Goal: Use online tool/utility: Utilize a website feature to perform a specific function

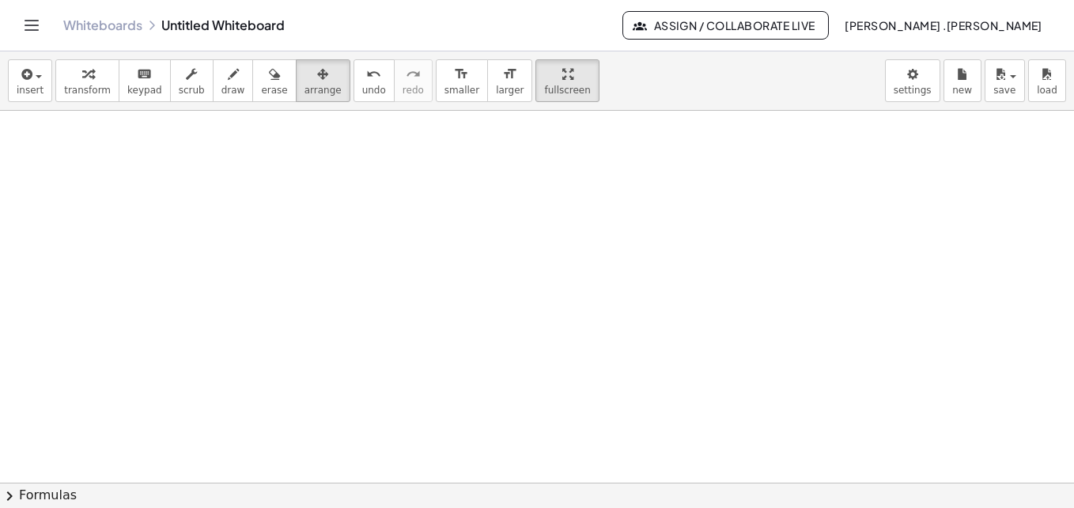
scroll to position [551, 0]
click at [34, 89] on span "insert" at bounding box center [30, 90] width 27 height 11
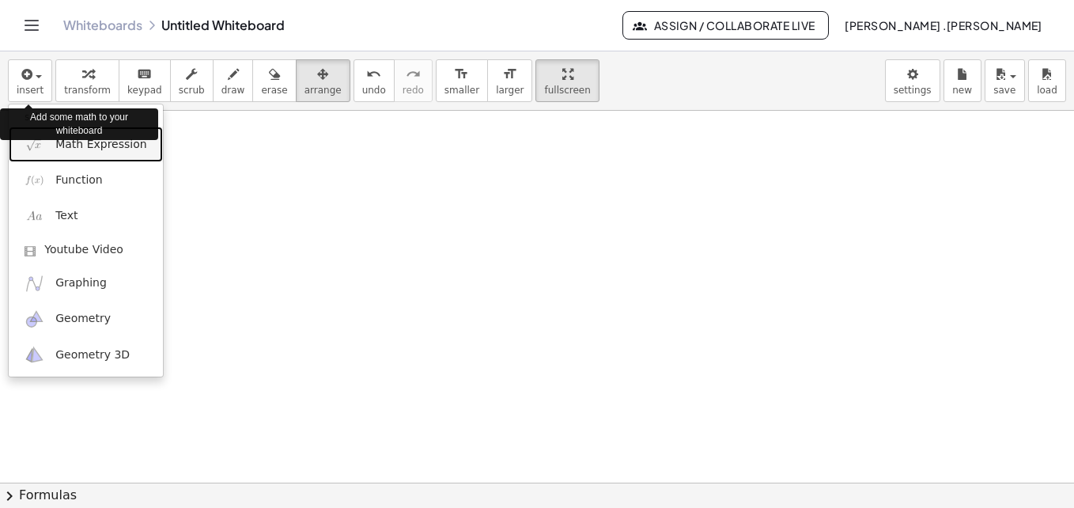
click at [81, 154] on link "Math Expression" at bounding box center [86, 145] width 154 height 36
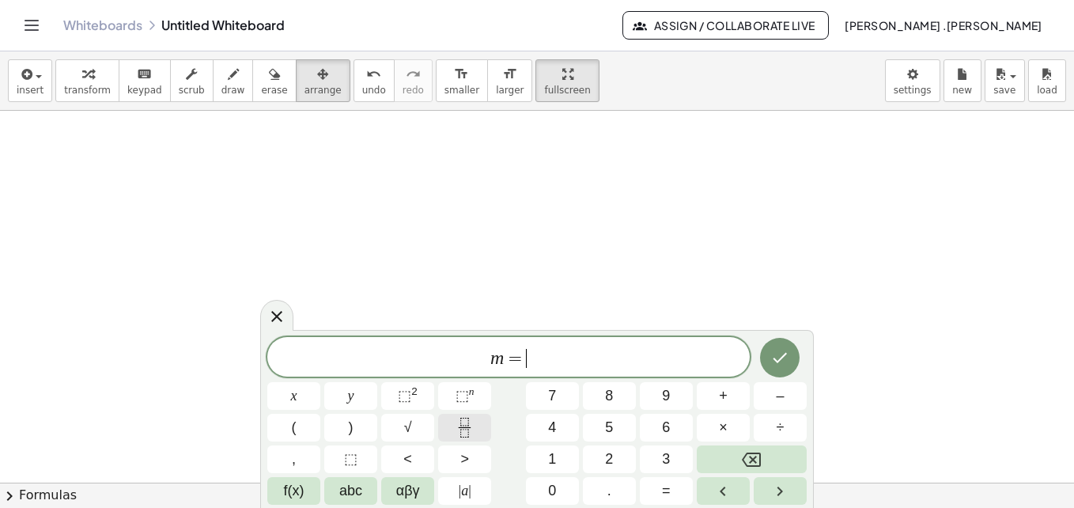
click at [462, 419] on icon "Fraction" at bounding box center [465, 428] width 20 height 20
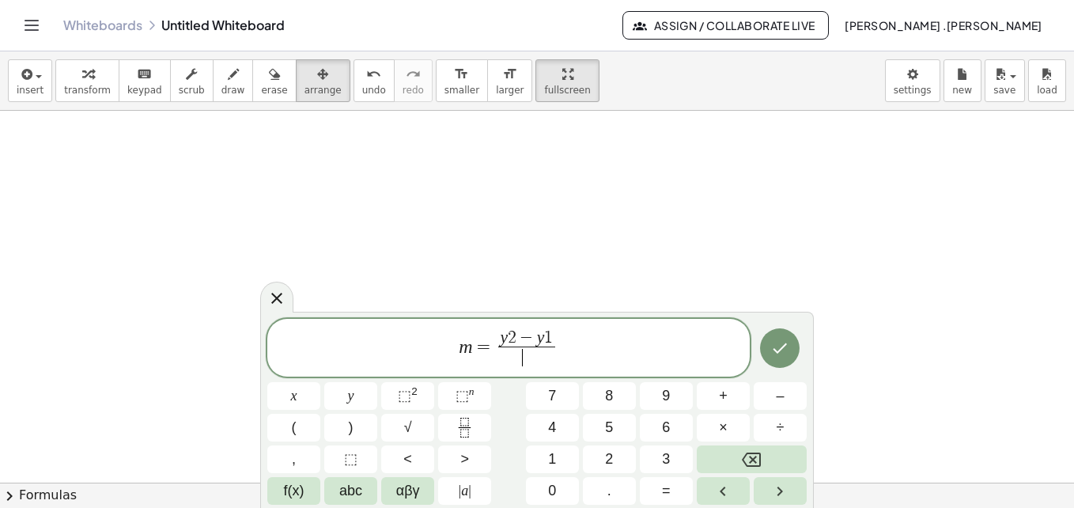
click at [511, 365] on span "​" at bounding box center [526, 357] width 56 height 21
click at [785, 337] on button "Done" at bounding box center [780, 348] width 40 height 40
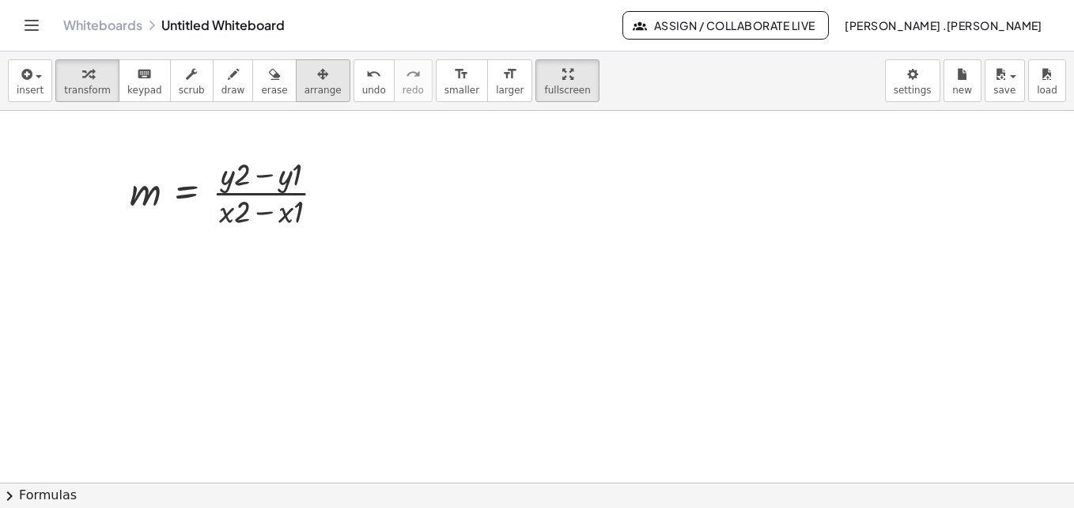
click at [305, 89] on span "arrange" at bounding box center [323, 90] width 37 height 11
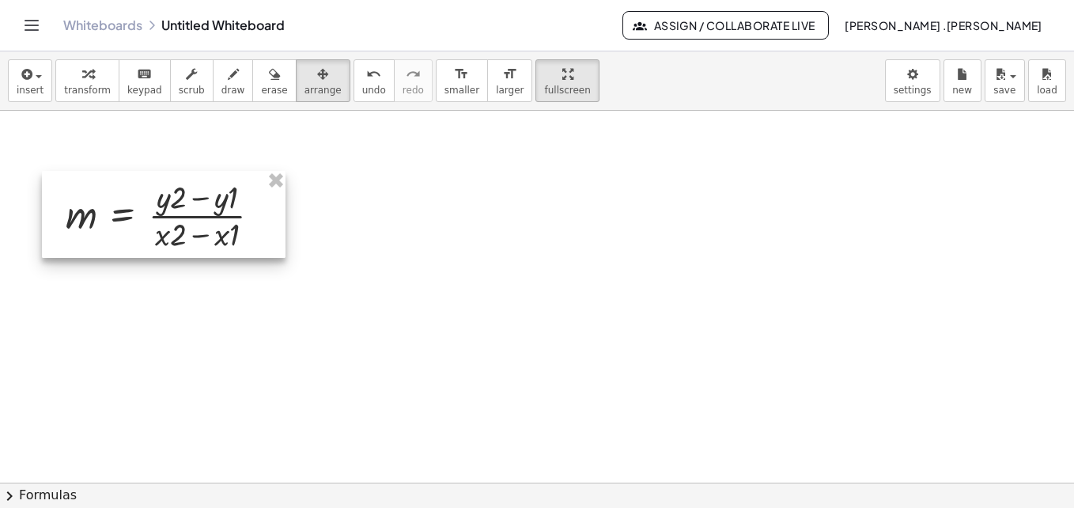
drag, startPoint x: 245, startPoint y: 173, endPoint x: 180, endPoint y: 195, distance: 68.3
click at [180, 195] on div at bounding box center [164, 214] width 244 height 87
click at [286, 306] on div at bounding box center [537, 118] width 1074 height 1116
click at [709, 343] on div at bounding box center [537, 118] width 1074 height 1116
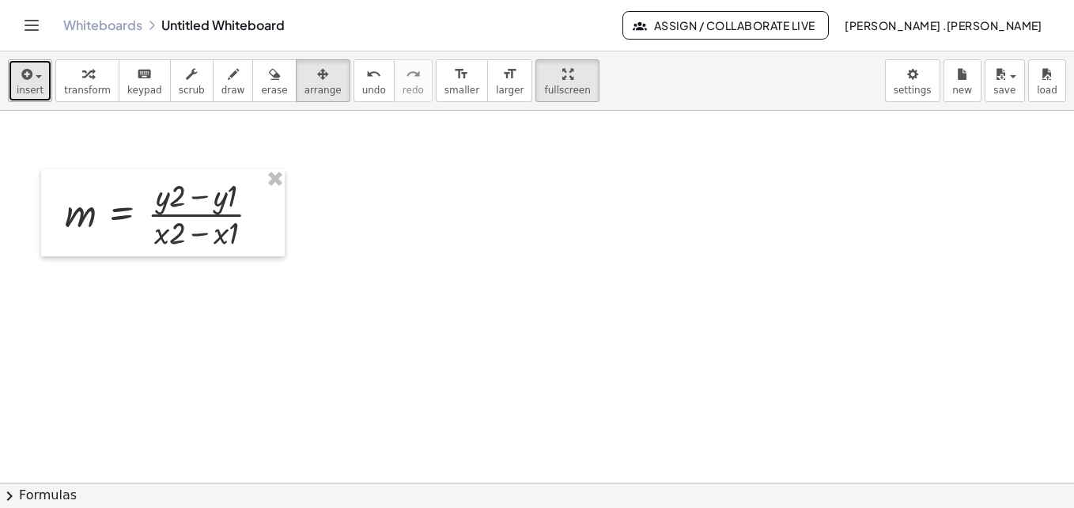
click at [44, 93] on button "insert" at bounding box center [30, 80] width 44 height 43
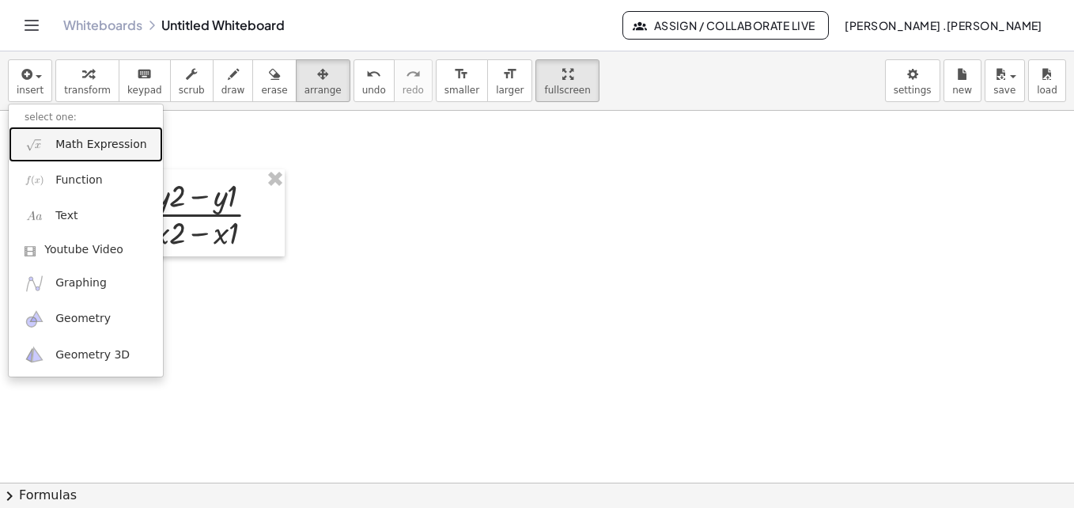
click at [94, 142] on span "Math Expression" at bounding box center [100, 145] width 91 height 16
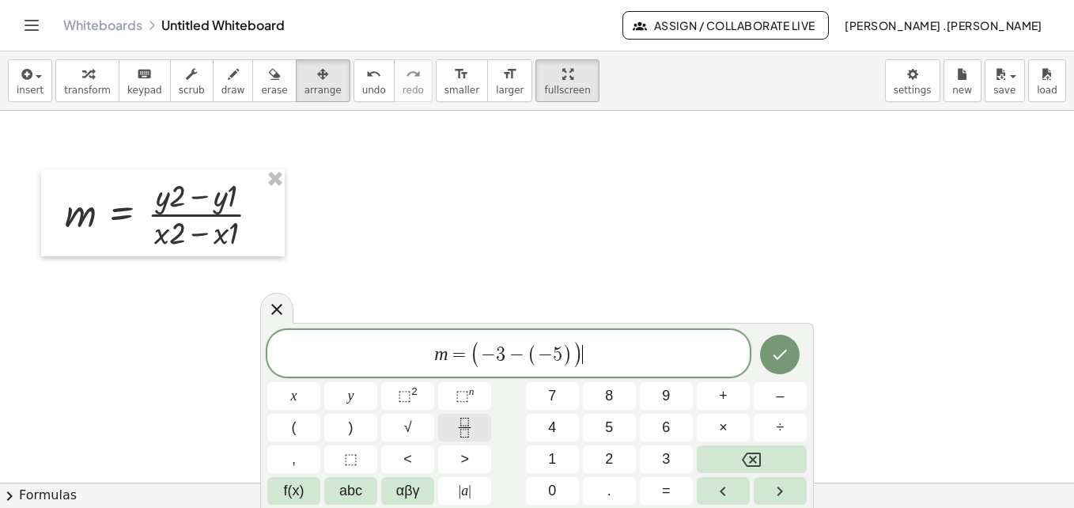
click at [455, 418] on icon "Fraction" at bounding box center [465, 428] width 20 height 20
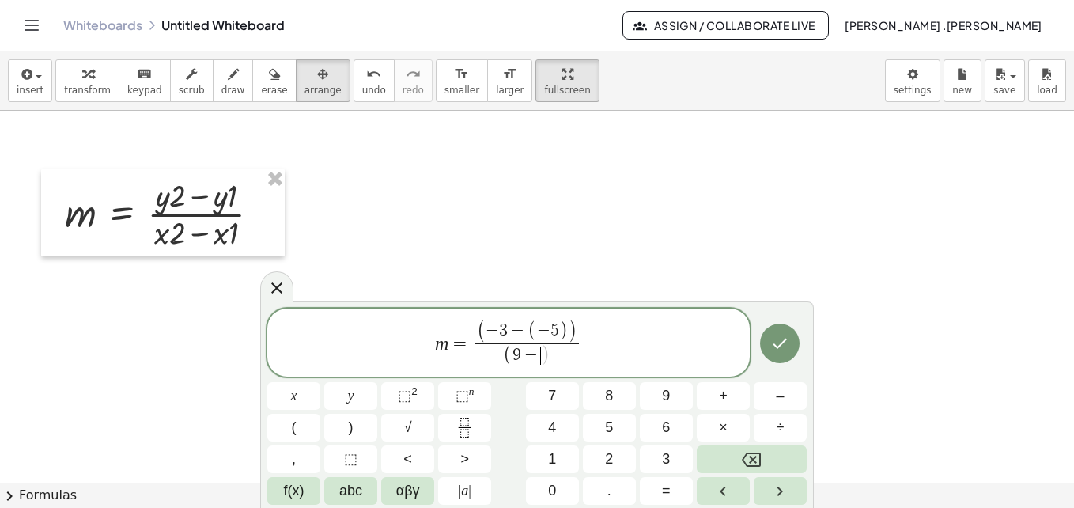
click at [550, 332] on span "− 5" at bounding box center [548, 331] width 22 height 17
click at [550, 332] on span "5" at bounding box center [548, 332] width 9 height 17
click at [536, 358] on span "−" at bounding box center [531, 355] width 21 height 17
click at [621, 348] on span "m = ( − 3 − 1 ) ( 9 − ( − 5 ) ​ ) ​" at bounding box center [508, 343] width 483 height 51
click at [561, 357] on span "( 9 − ( − 5 ) )" at bounding box center [526, 355] width 87 height 24
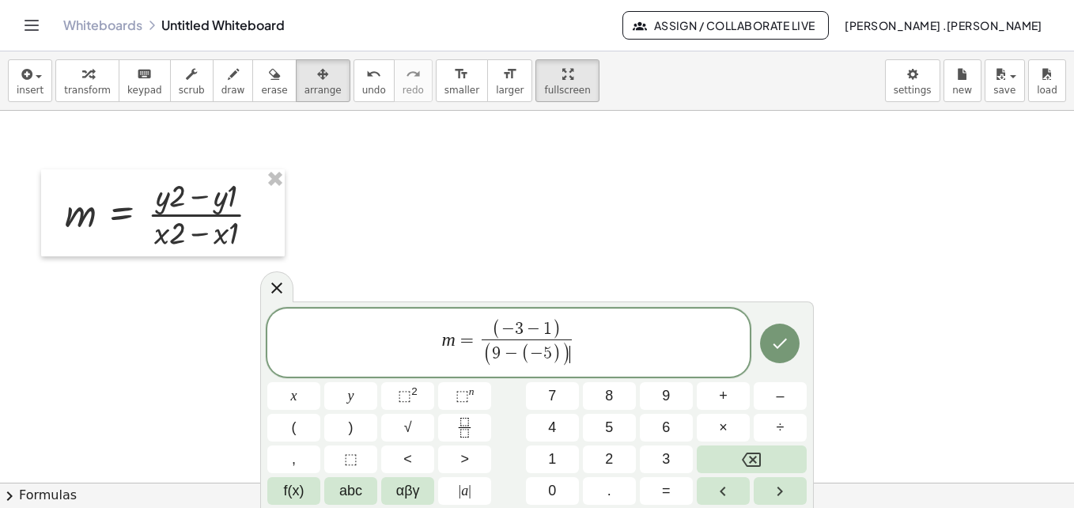
click at [320, 382] on div at bounding box center [293, 396] width 53 height 28
click at [786, 329] on button "Done" at bounding box center [780, 344] width 40 height 40
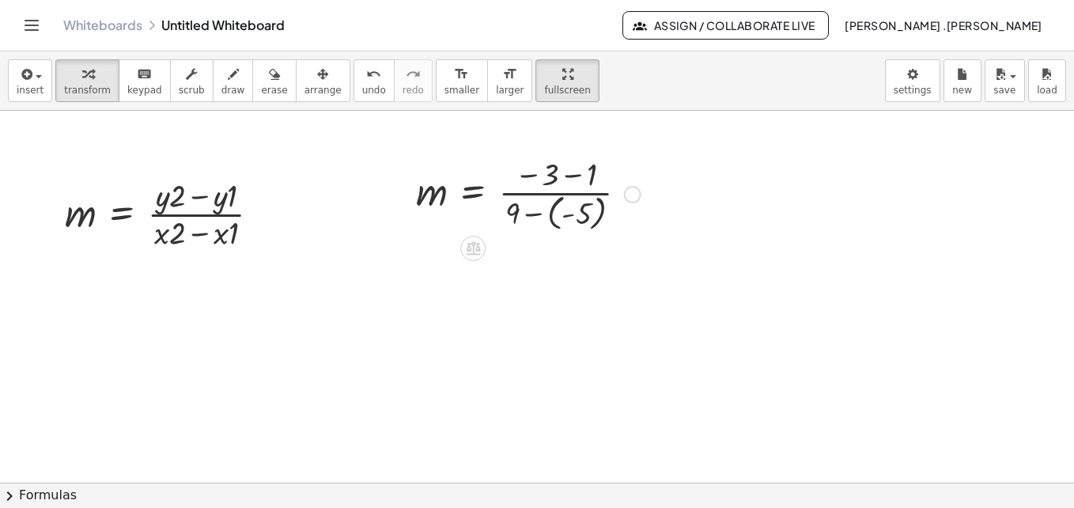
click at [636, 195] on div at bounding box center [632, 194] width 17 height 17
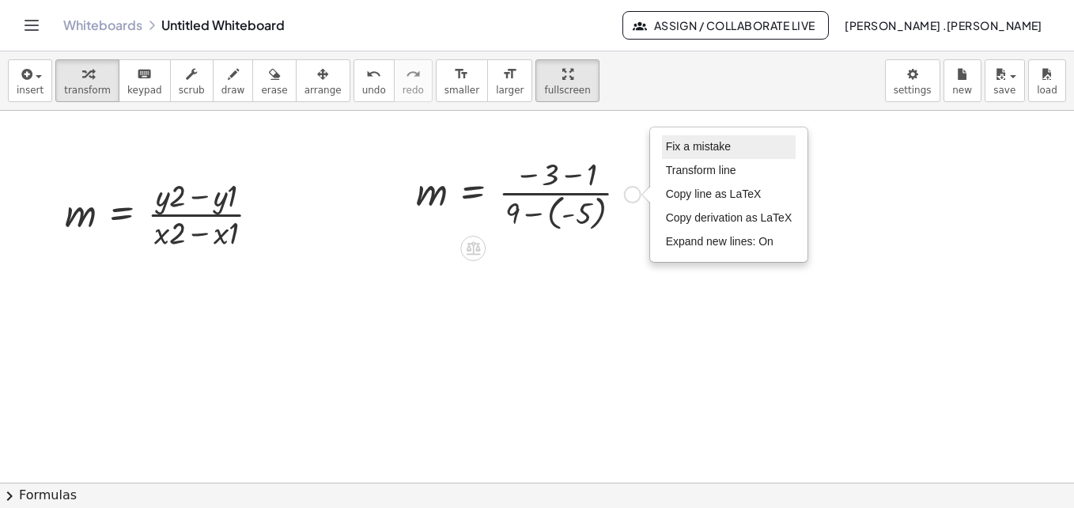
click at [684, 147] on span "Fix a mistake" at bounding box center [698, 146] width 65 height 13
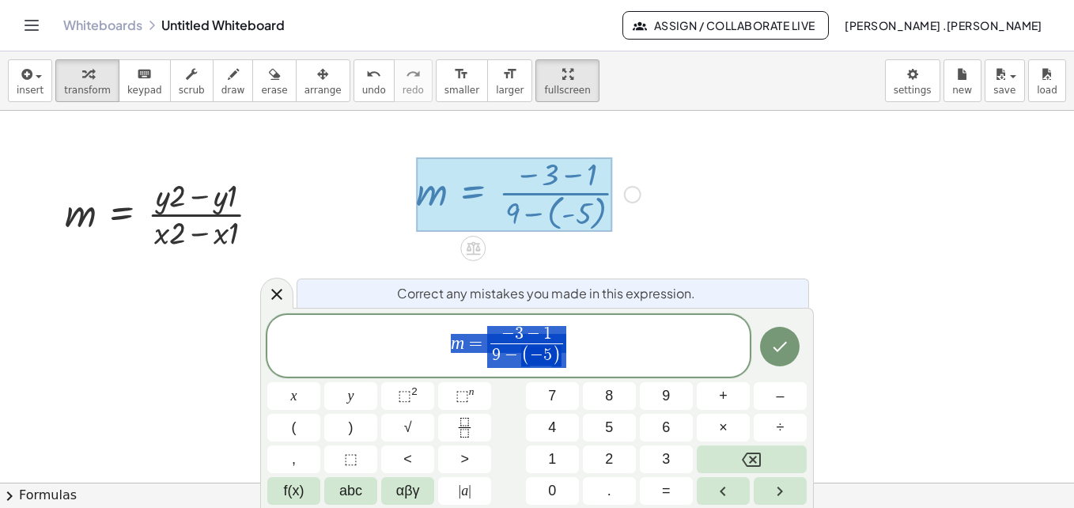
drag, startPoint x: 447, startPoint y: 343, endPoint x: 544, endPoint y: 359, distance: 98.7
click at [544, 359] on span "m = − 3 − 1 9 − ( − 5 ) ​" at bounding box center [508, 346] width 483 height 45
click at [784, 352] on icon "Done" at bounding box center [780, 346] width 19 height 19
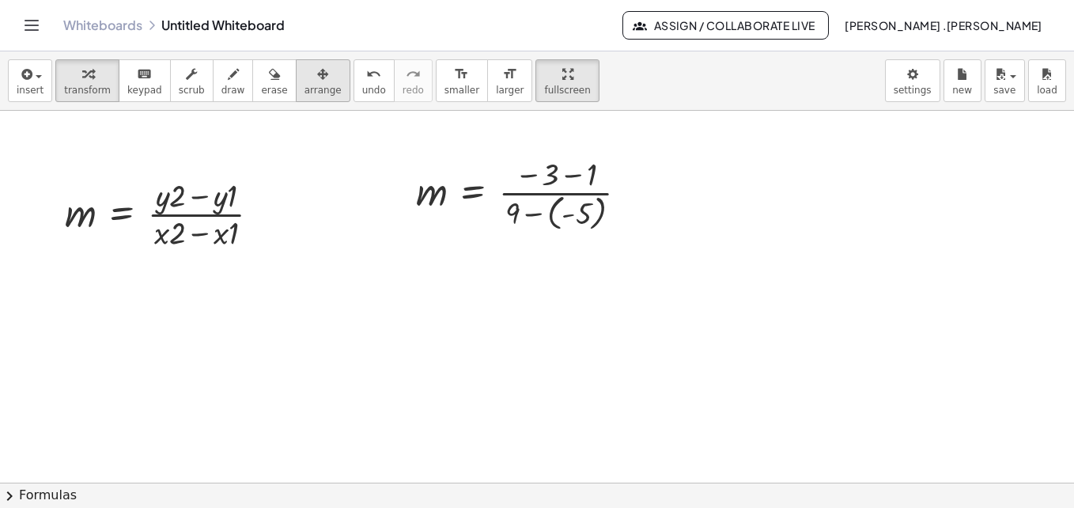
click at [317, 83] on icon "button" at bounding box center [322, 74] width 11 height 19
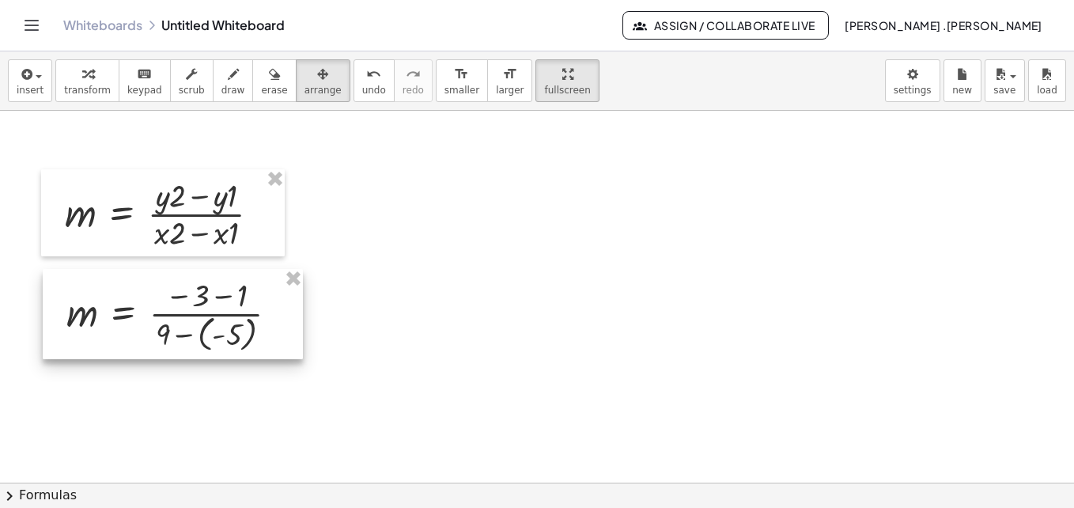
drag, startPoint x: 489, startPoint y: 199, endPoint x: 139, endPoint y: 320, distance: 370.1
click at [139, 320] on div at bounding box center [173, 314] width 260 height 90
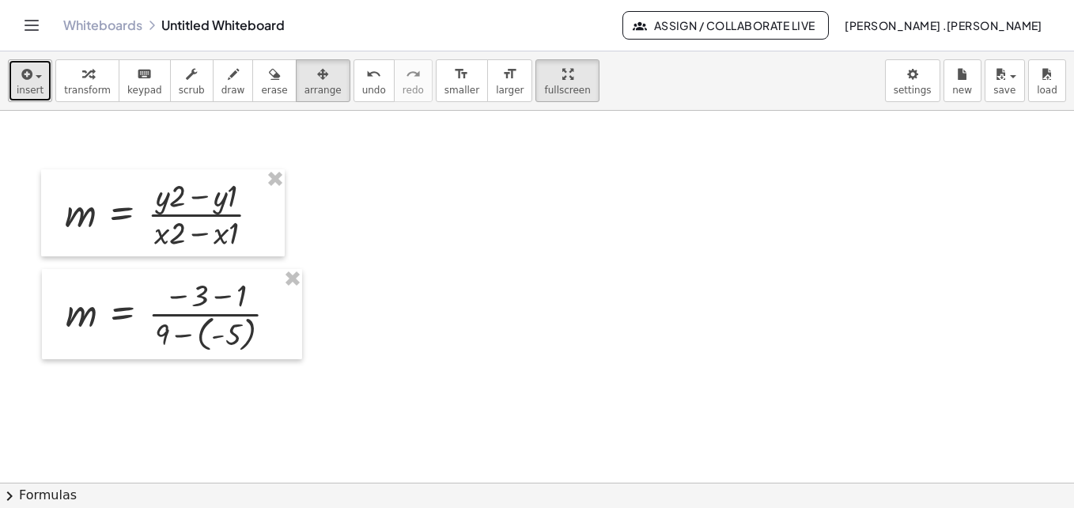
click at [35, 94] on span "insert" at bounding box center [30, 90] width 27 height 11
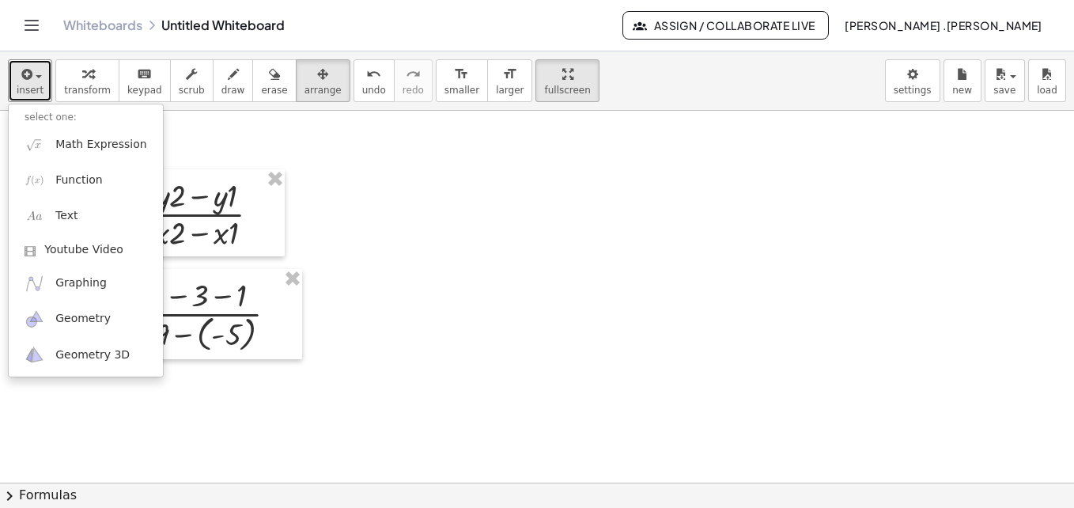
click at [423, 310] on div at bounding box center [537, 118] width 1074 height 1116
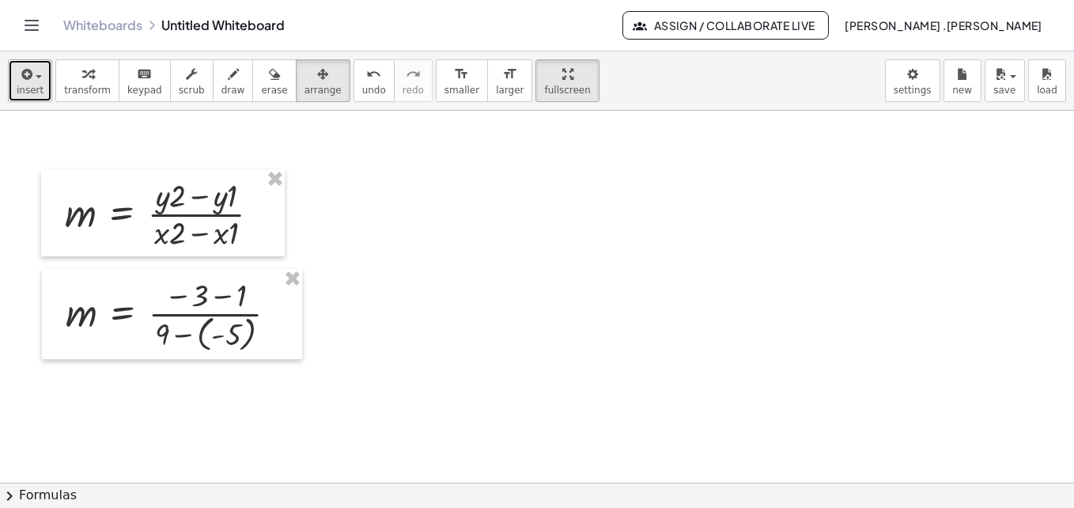
click at [34, 81] on div "button" at bounding box center [30, 73] width 27 height 19
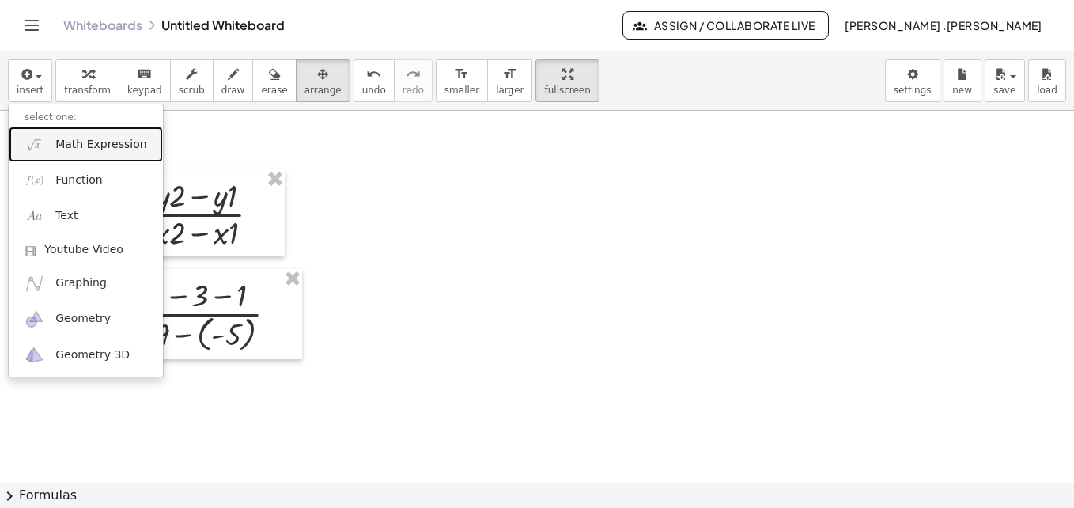
click at [84, 145] on span "Math Expression" at bounding box center [100, 145] width 91 height 16
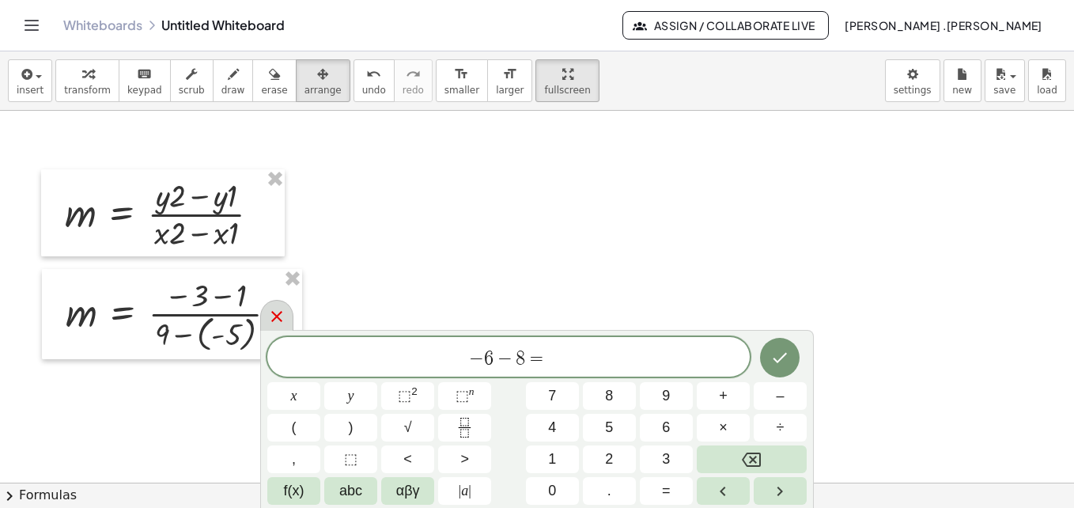
click at [276, 314] on icon at bounding box center [276, 316] width 19 height 19
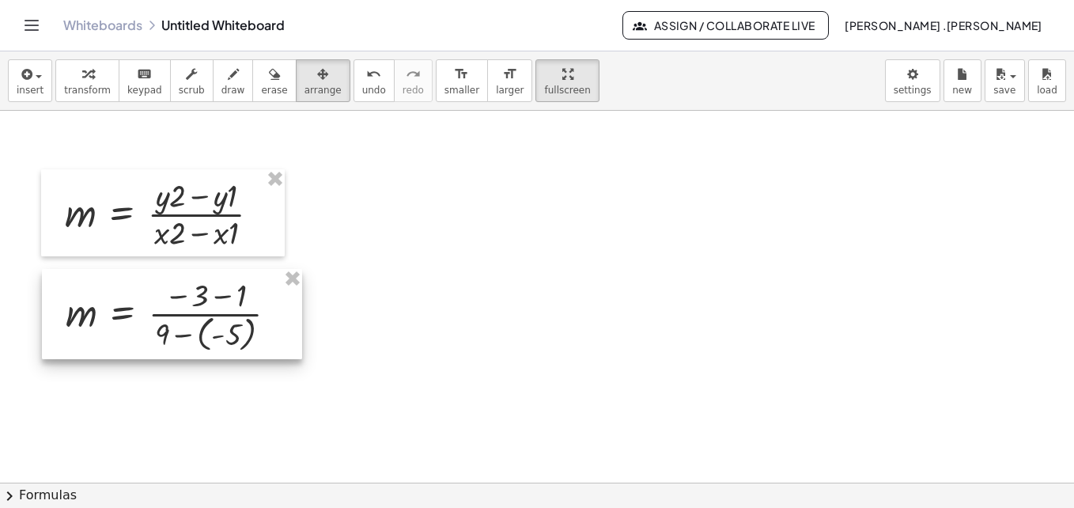
click at [180, 294] on div at bounding box center [172, 314] width 260 height 90
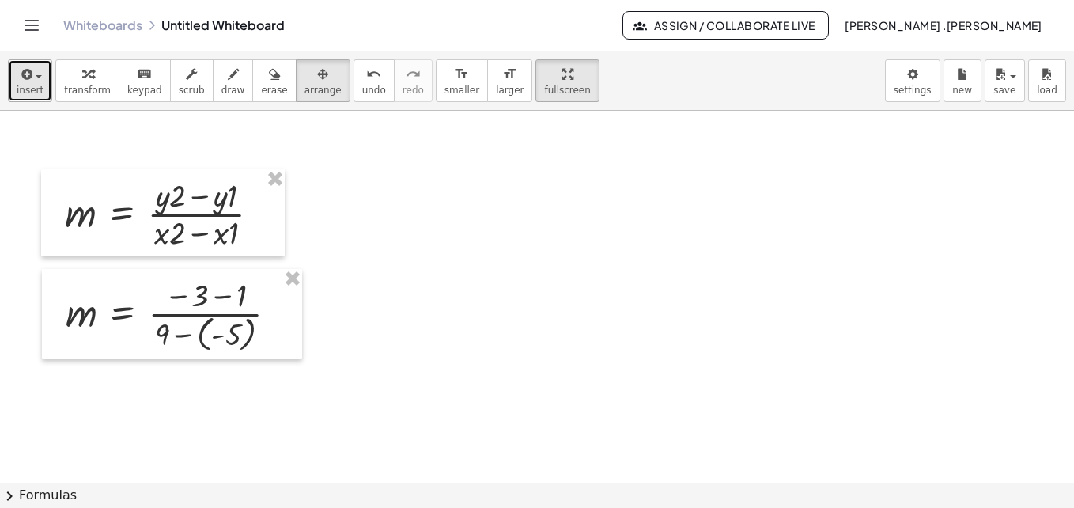
click at [37, 93] on span "insert" at bounding box center [30, 90] width 27 height 11
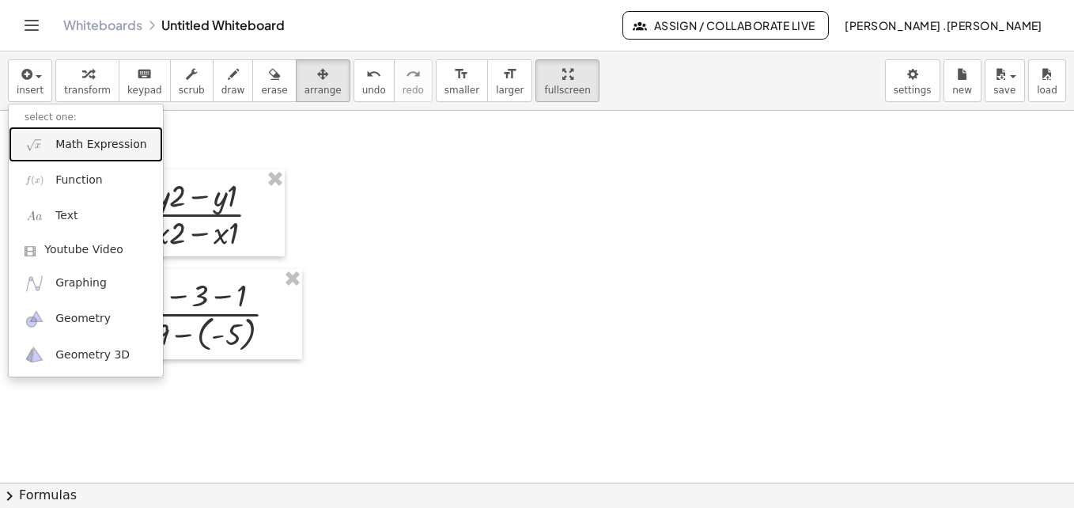
click at [70, 142] on span "Math Expression" at bounding box center [100, 145] width 91 height 16
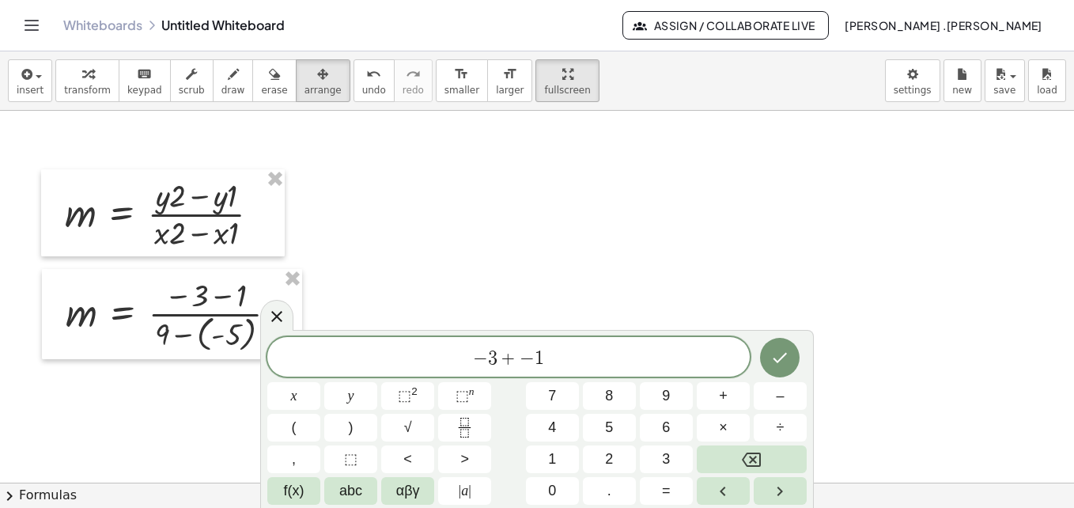
click at [487, 358] on span "− 3 + ​ − 1" at bounding box center [508, 358] width 483 height 22
click at [537, 353] on span "1" at bounding box center [539, 358] width 9 height 19
click at [482, 363] on span "+" at bounding box center [480, 358] width 15 height 19
click at [509, 359] on span "+" at bounding box center [509, 358] width 23 height 19
click at [553, 357] on span "− 3 ​ − 1" at bounding box center [508, 358] width 483 height 22
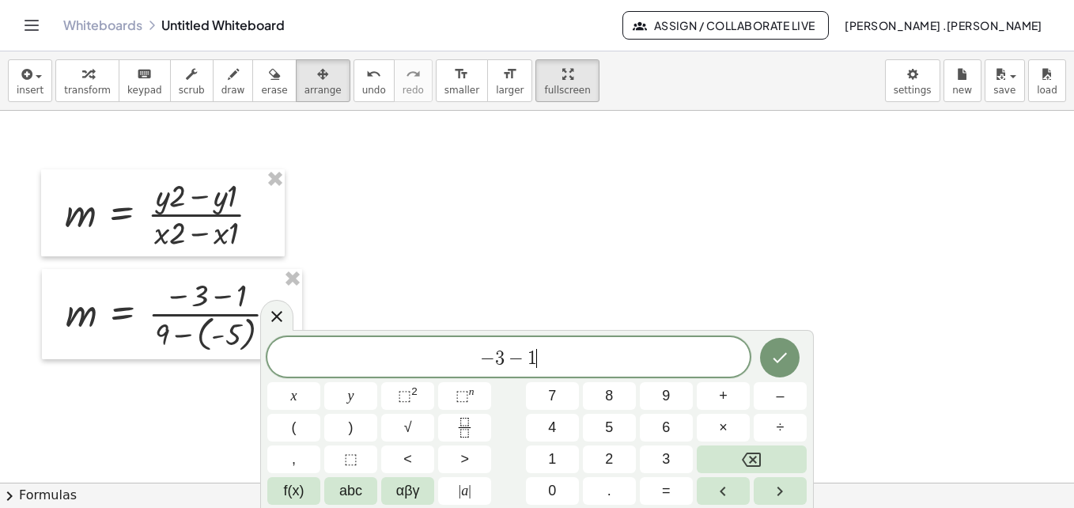
click at [553, 357] on span "− 3 − 1 ​" at bounding box center [508, 358] width 483 height 22
click at [762, 350] on button "Done" at bounding box center [780, 358] width 40 height 40
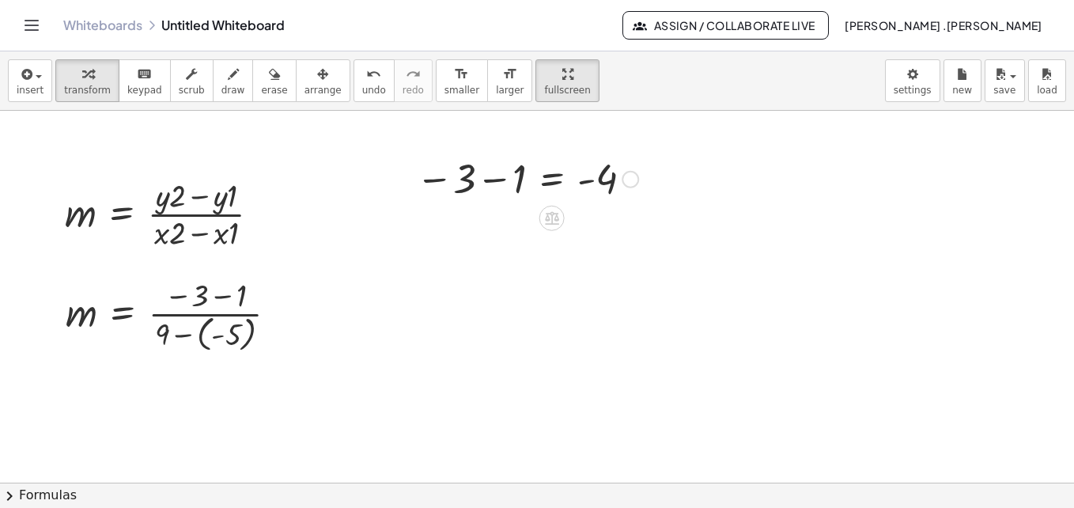
click at [632, 174] on div at bounding box center [630, 179] width 17 height 17
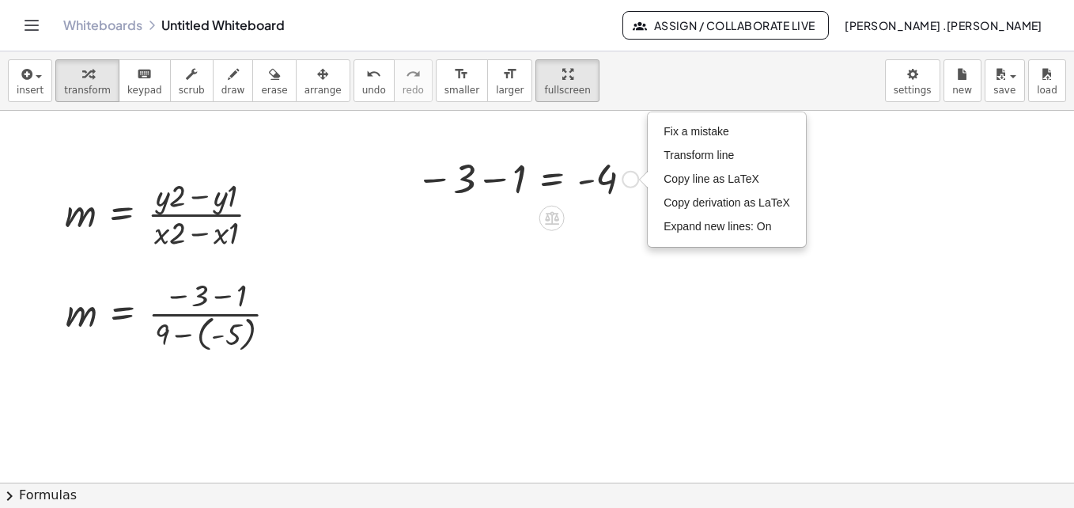
click at [613, 187] on div at bounding box center [527, 178] width 238 height 52
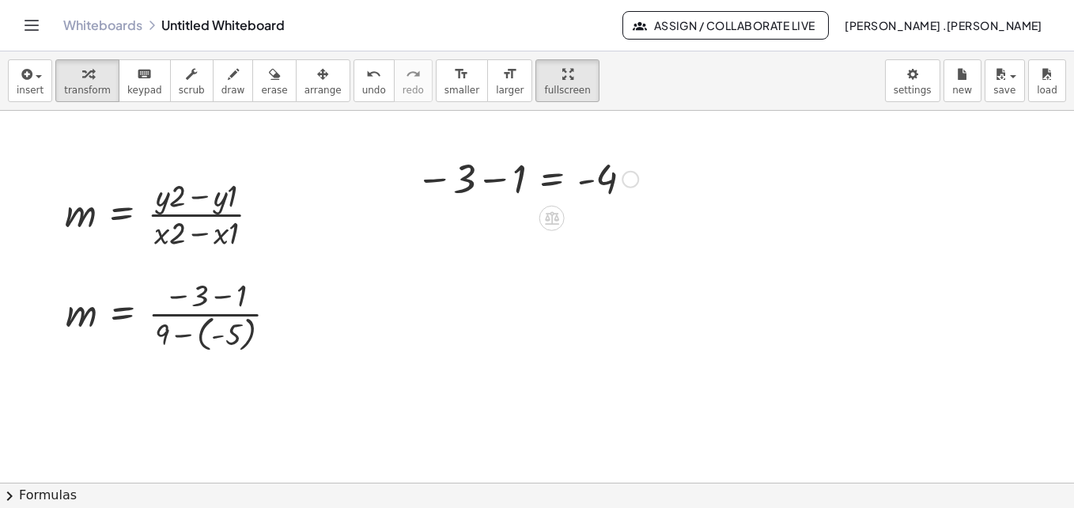
click at [630, 176] on div "Fix a mistake Transform line Copy line as LaTeX Copy derivation as LaTeX Expand…" at bounding box center [630, 179] width 17 height 17
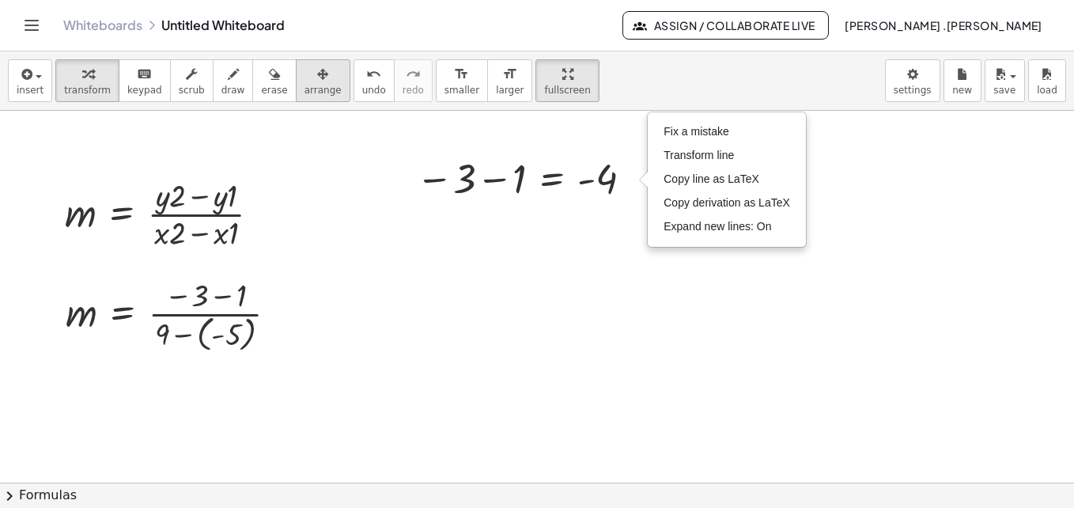
click at [305, 93] on span "arrange" at bounding box center [323, 90] width 37 height 11
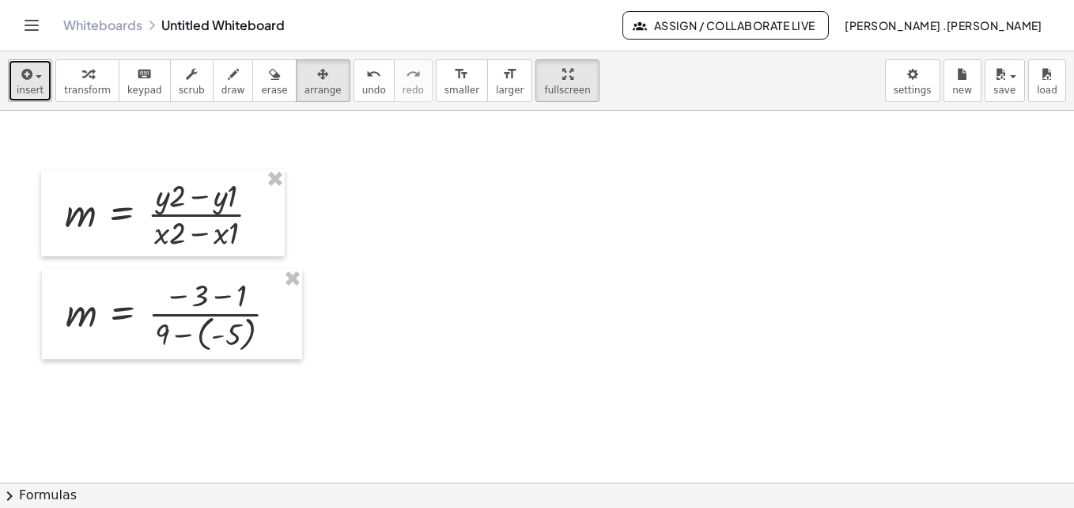
click at [32, 91] on span "insert" at bounding box center [30, 90] width 27 height 11
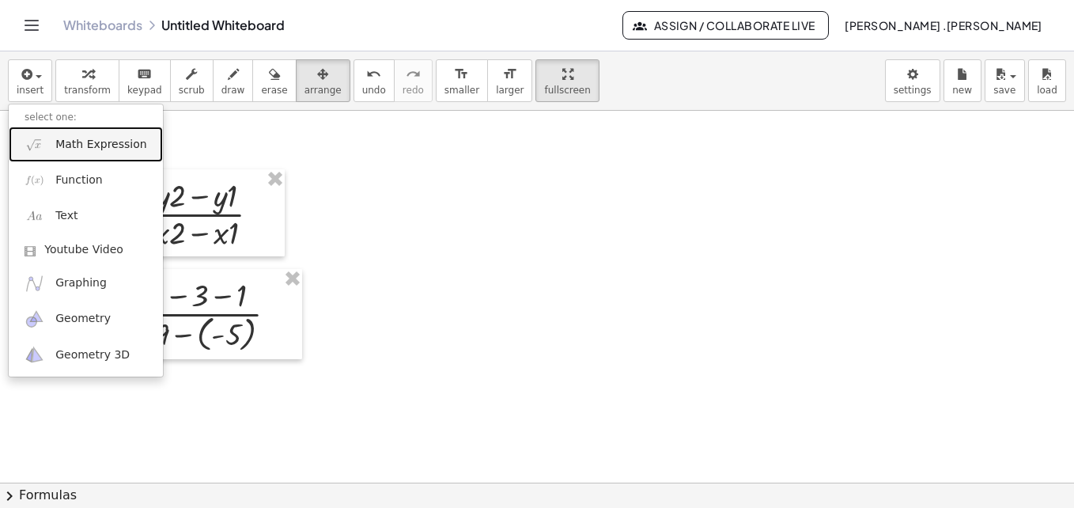
click at [70, 146] on span "Math Expression" at bounding box center [100, 145] width 91 height 16
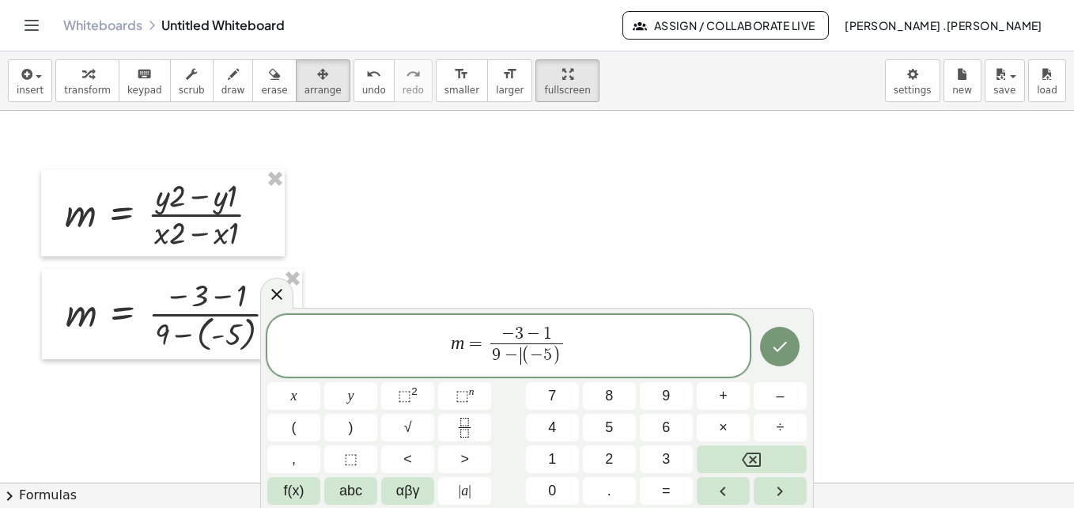
click at [517, 357] on span "−" at bounding box center [511, 355] width 21 height 17
click at [555, 331] on span "− 3 − 1 ​" at bounding box center [527, 334] width 73 height 17
click at [565, 353] on span "m = − 4 ​ 9 − ( − 5 ) ​" at bounding box center [508, 346] width 483 height 45
click at [561, 356] on span "9 − ( − 5 ) ​" at bounding box center [527, 355] width 73 height 25
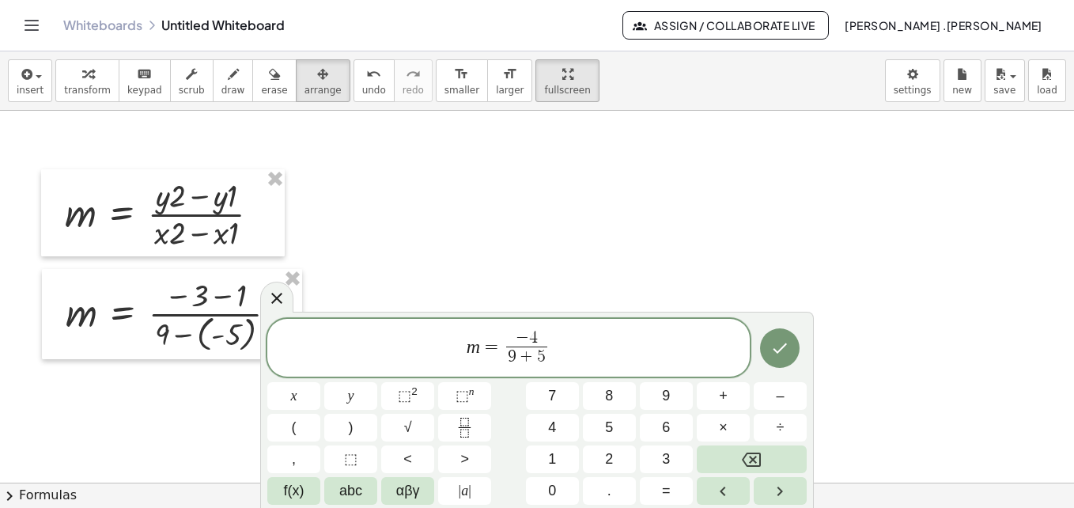
click at [601, 357] on span "m = − 4 9 + 5 ​ ​" at bounding box center [508, 349] width 483 height 42
click at [552, 358] on span "m = − 4 9 + 5 ​ ​" at bounding box center [508, 349] width 483 height 42
click at [543, 358] on span "5" at bounding box center [541, 356] width 9 height 17
click at [536, 335] on span "4" at bounding box center [533, 337] width 9 height 17
click at [538, 350] on span "1 4 ​" at bounding box center [526, 357] width 25 height 21
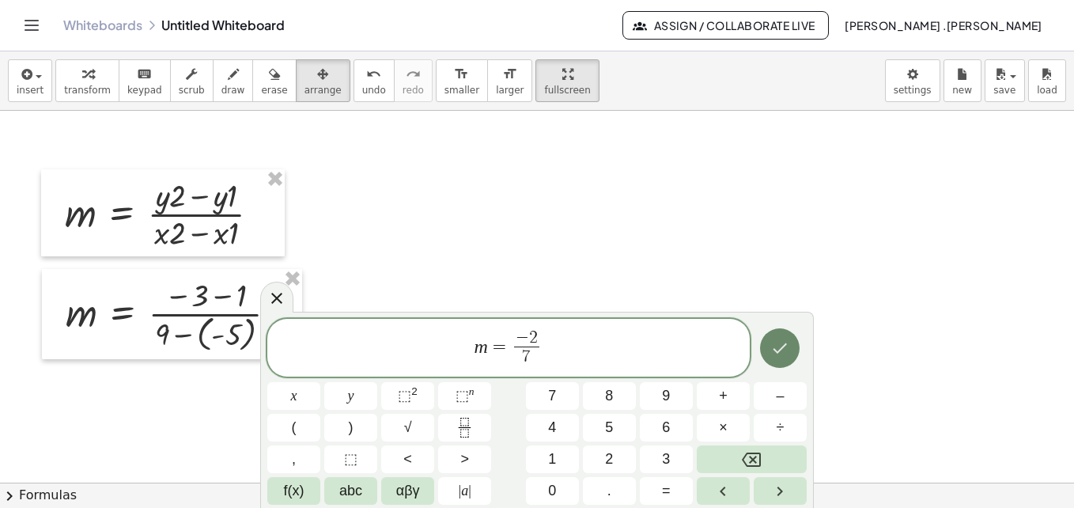
click at [784, 357] on icon "Done" at bounding box center [780, 348] width 19 height 19
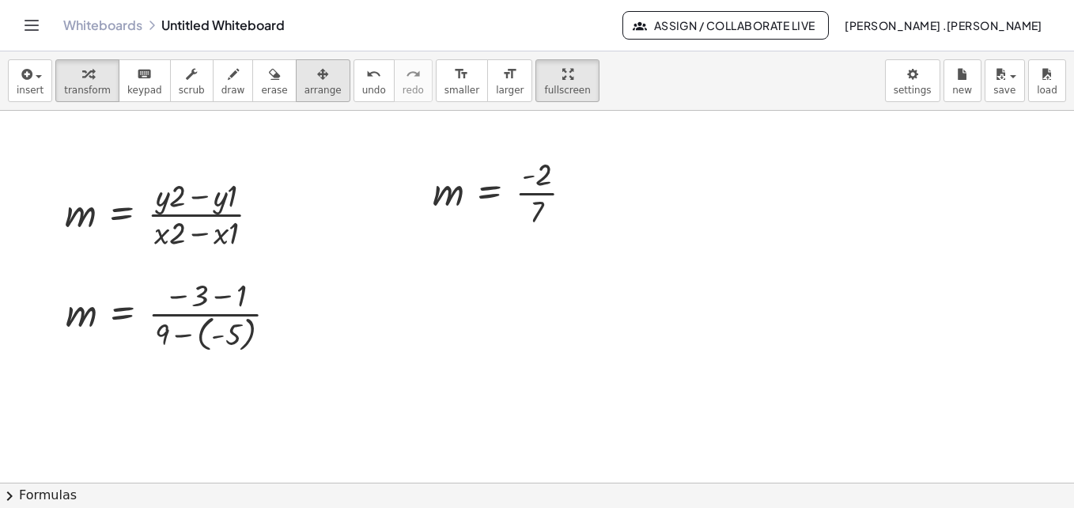
click at [305, 85] on span "arrange" at bounding box center [323, 90] width 37 height 11
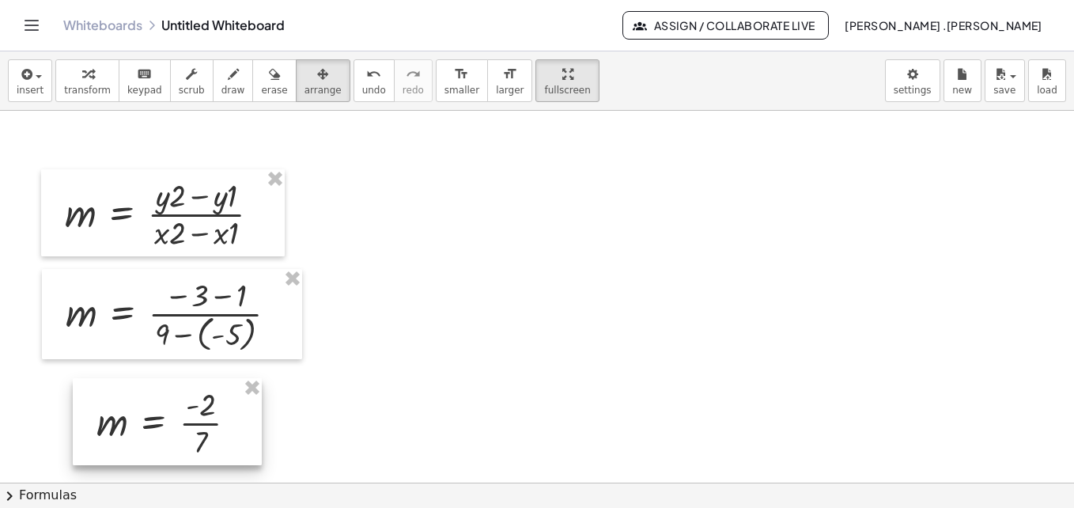
drag, startPoint x: 501, startPoint y: 182, endPoint x: 165, endPoint y: 412, distance: 407.5
click at [165, 412] on div at bounding box center [167, 421] width 189 height 87
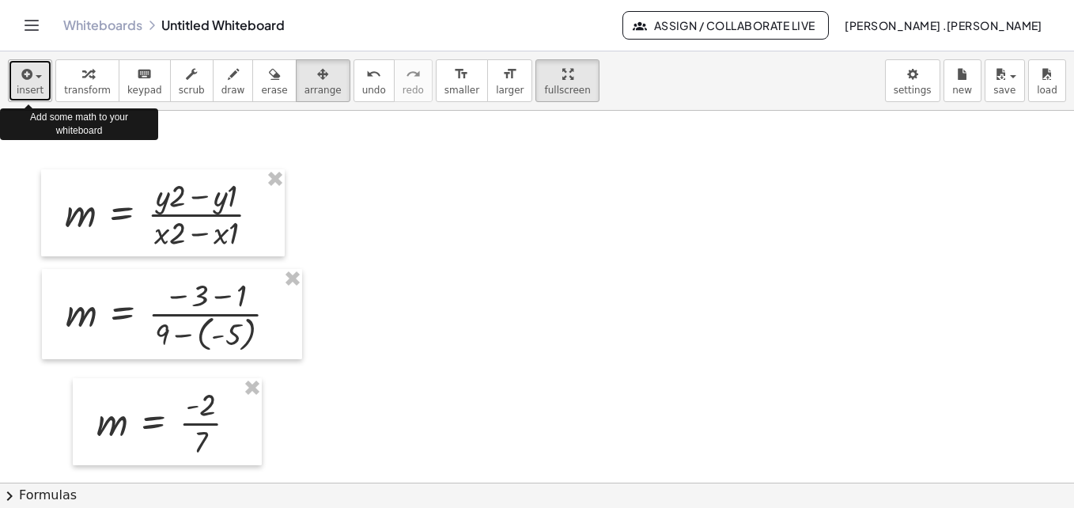
click at [42, 83] on button "insert" at bounding box center [30, 80] width 44 height 43
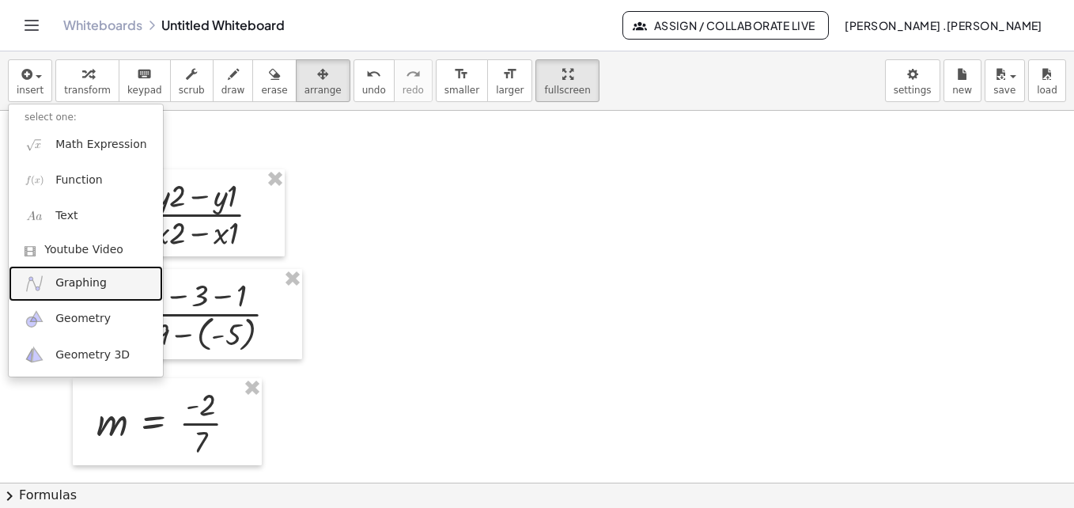
click at [85, 278] on span "Graphing" at bounding box center [80, 283] width 51 height 16
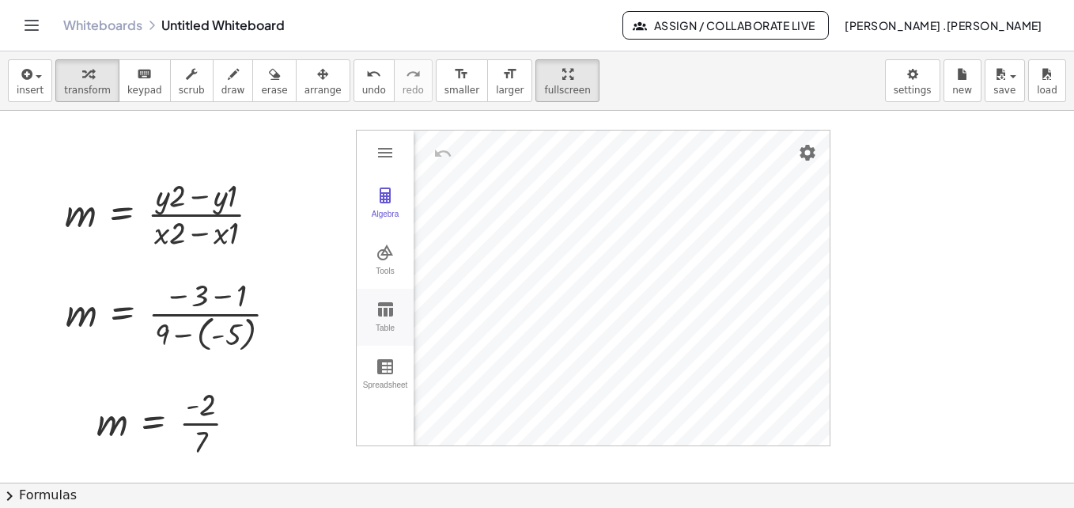
click at [378, 313] on img "Graphing Calculator" at bounding box center [385, 309] width 19 height 19
click at [464, 204] on td "Graphing Calculator" at bounding box center [461, 199] width 95 height 41
click at [464, 254] on td "-3" at bounding box center [461, 240] width 95 height 41
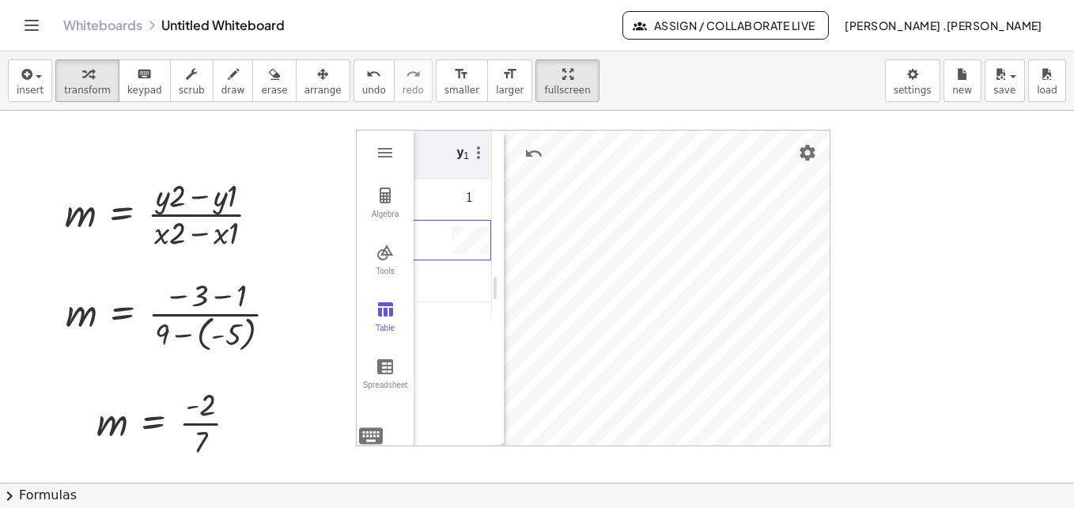
click at [439, 288] on td "Graphing Calculator" at bounding box center [444, 281] width 95 height 41
click at [805, 158] on img "Settings" at bounding box center [807, 152] width 19 height 19
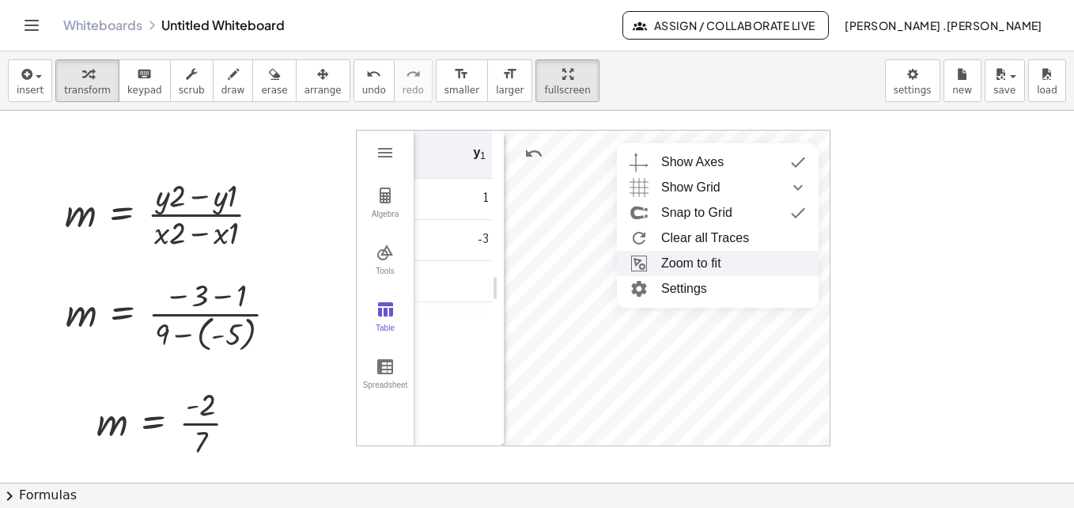
click at [684, 267] on li "Zoom to fit" at bounding box center [718, 263] width 202 height 25
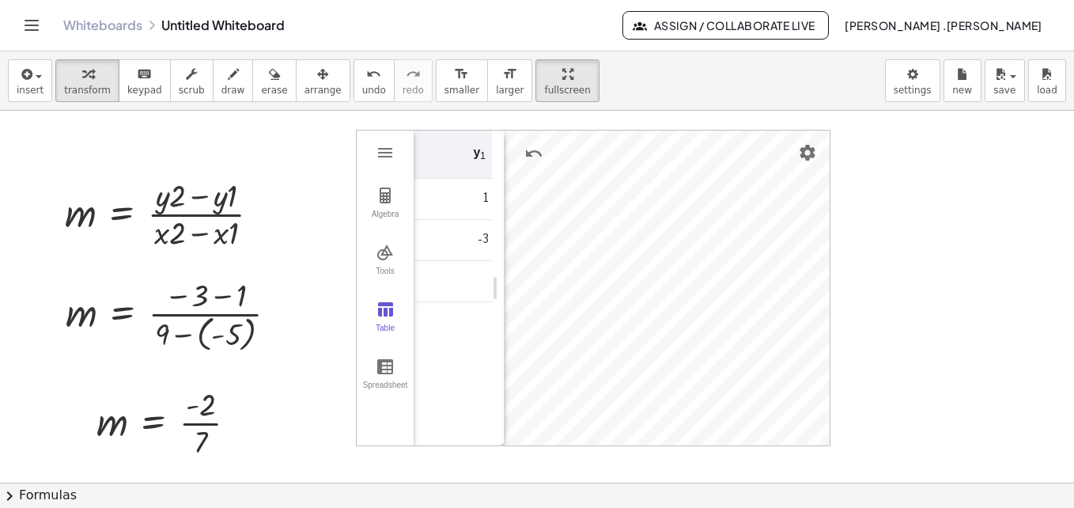
click at [451, 246] on td "-3" at bounding box center [461, 240] width 95 height 41
drag, startPoint x: 496, startPoint y: 291, endPoint x: 548, endPoint y: 314, distance: 56.3
click at [379, 263] on button "Tools" at bounding box center [385, 260] width 57 height 57
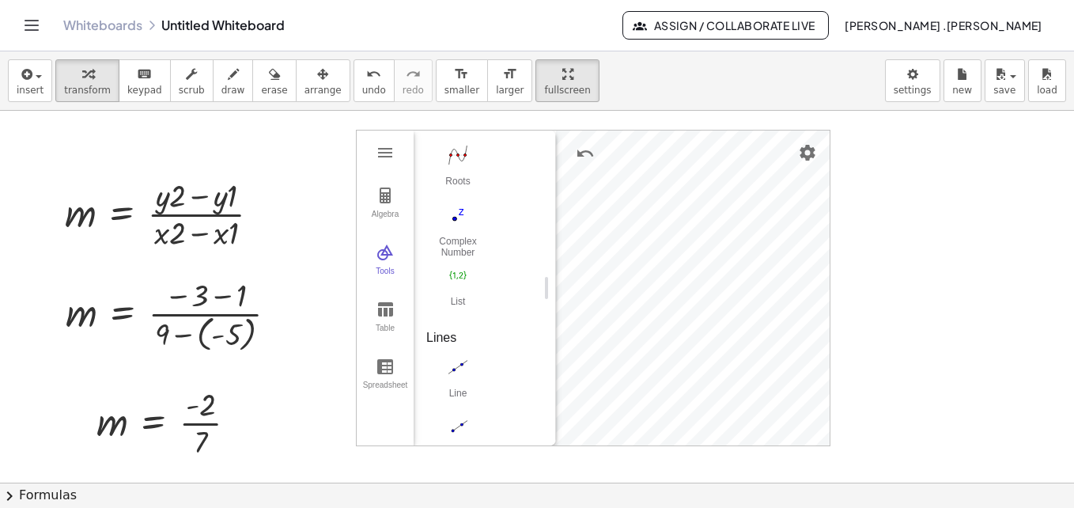
scroll to position [1324, 0]
click at [459, 311] on img "Line. Select two points or positions" at bounding box center [457, 306] width 63 height 25
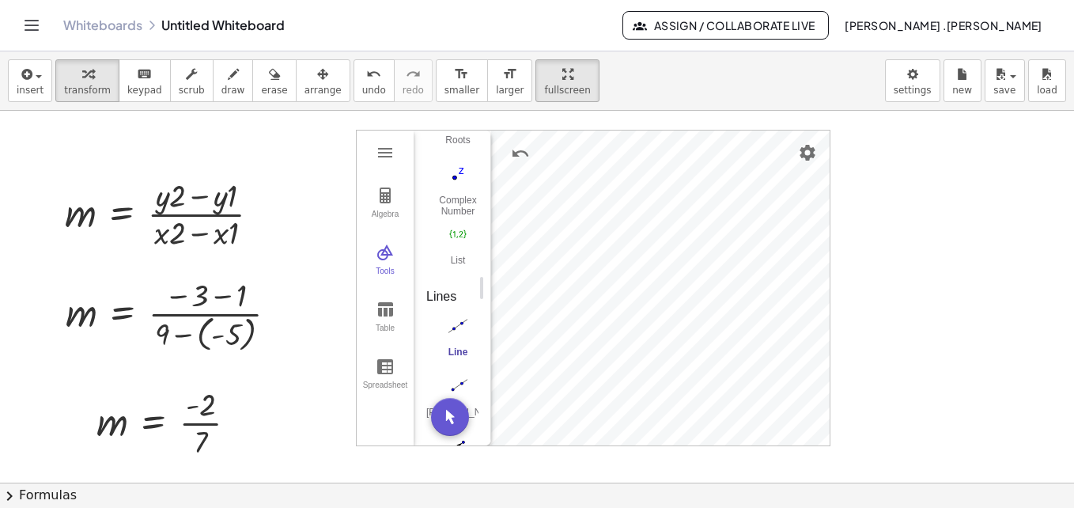
drag, startPoint x: 545, startPoint y: 283, endPoint x: 447, endPoint y: 303, distance: 100.1
click at [393, 258] on img "Graphing Calculator" at bounding box center [385, 252] width 19 height 19
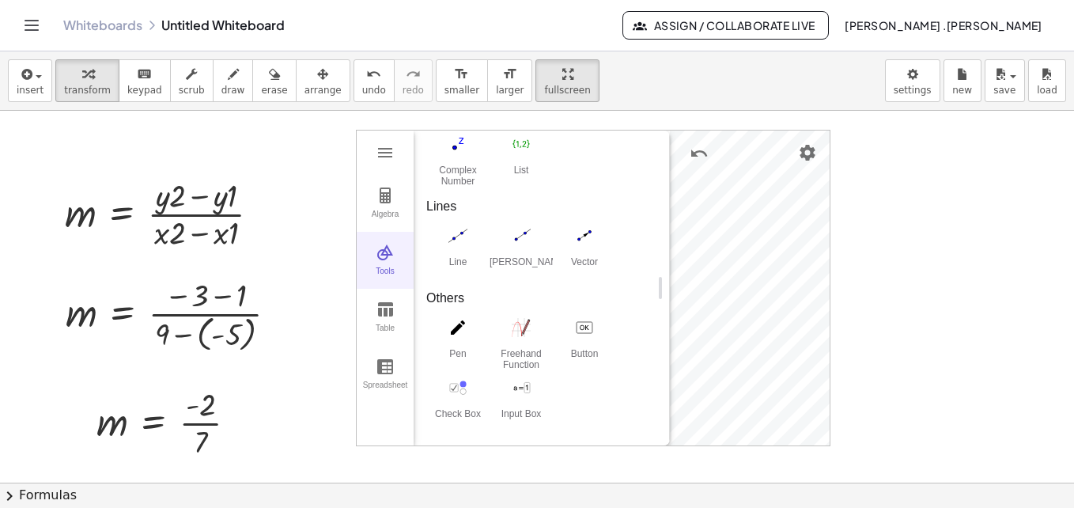
scroll to position [614, 0]
click at [457, 242] on img "Line. Select two points or positions" at bounding box center [457, 235] width 63 height 25
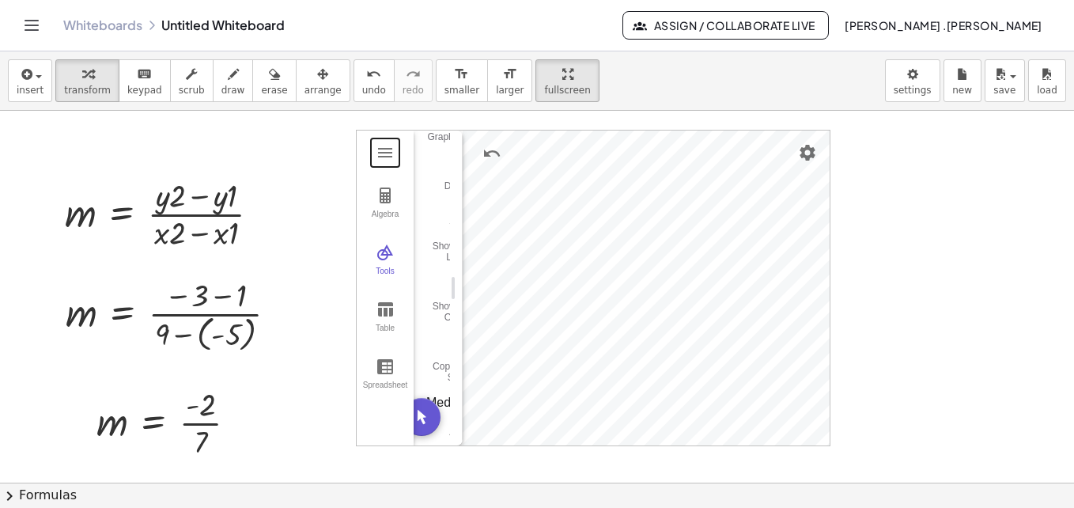
drag, startPoint x: 662, startPoint y: 295, endPoint x: 455, endPoint y: 283, distance: 207.6
click at [381, 246] on img "Graphing Calculator" at bounding box center [385, 252] width 19 height 19
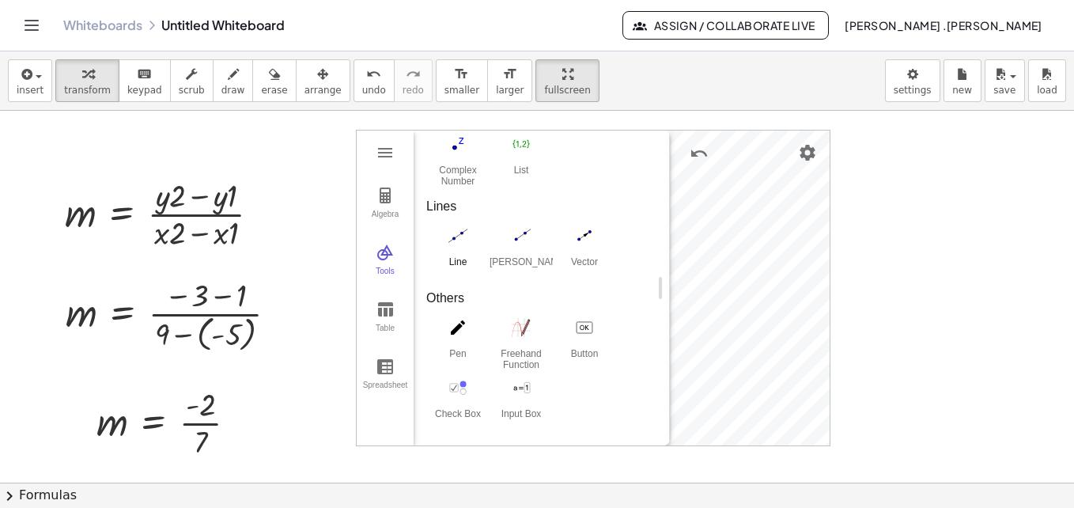
click at [449, 233] on img "Line. Select two points or positions" at bounding box center [457, 235] width 63 height 25
click at [620, 426] on button "Move. Drag or select object" at bounding box center [629, 417] width 38 height 38
click at [457, 233] on img "Line. Select two points or positions" at bounding box center [457, 235] width 63 height 25
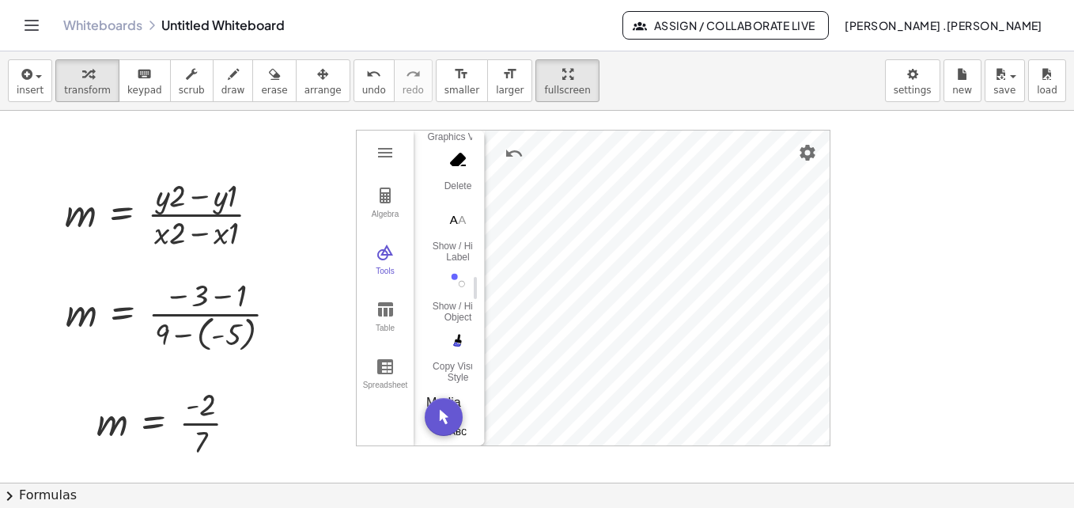
drag, startPoint x: 665, startPoint y: 354, endPoint x: 479, endPoint y: 361, distance: 185.3
click at [454, 152] on img "Line. Select two points or positions" at bounding box center [457, 151] width 63 height 25
click at [453, 203] on img "Move. Drag or select object" at bounding box center [457, 200] width 63 height 25
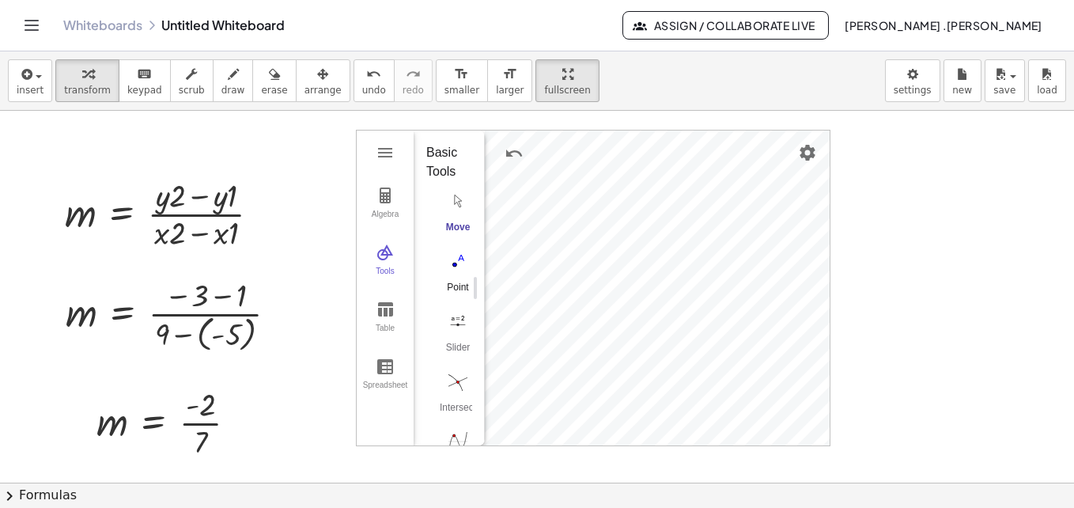
click at [449, 284] on div "Point" at bounding box center [457, 293] width 63 height 22
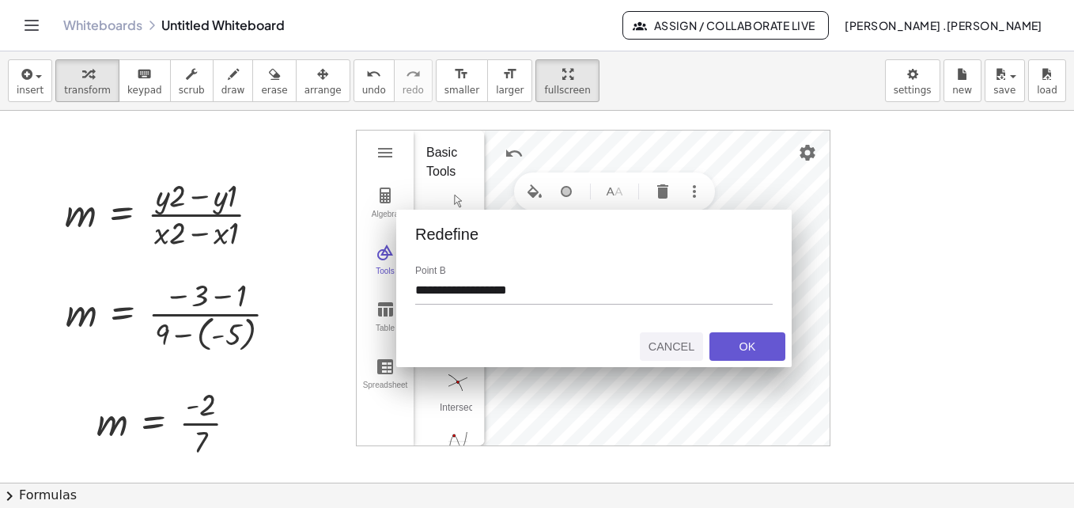
click at [675, 343] on div "Cancel" at bounding box center [671, 346] width 51 height 13
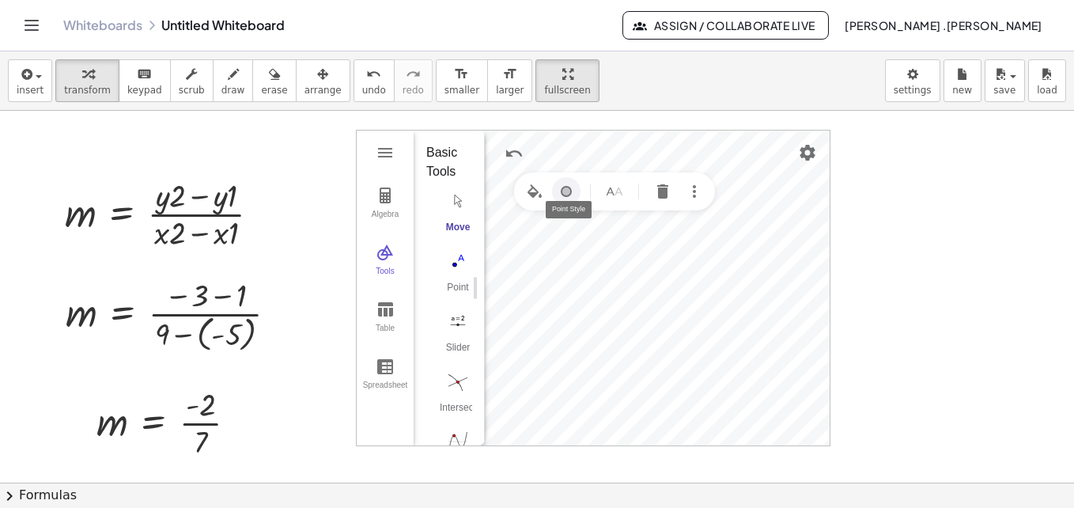
click at [566, 191] on img "Point Style" at bounding box center [566, 191] width 19 height 19
click at [687, 231] on img "More" at bounding box center [685, 228] width 19 height 19
click at [39, 90] on span "insert" at bounding box center [30, 90] width 27 height 11
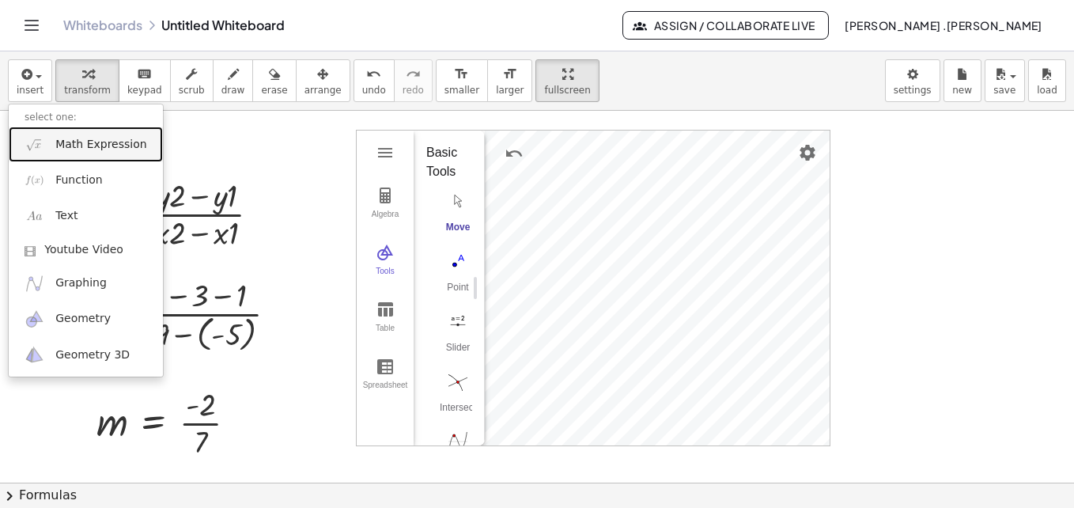
click at [73, 142] on span "Math Expression" at bounding box center [100, 145] width 91 height 16
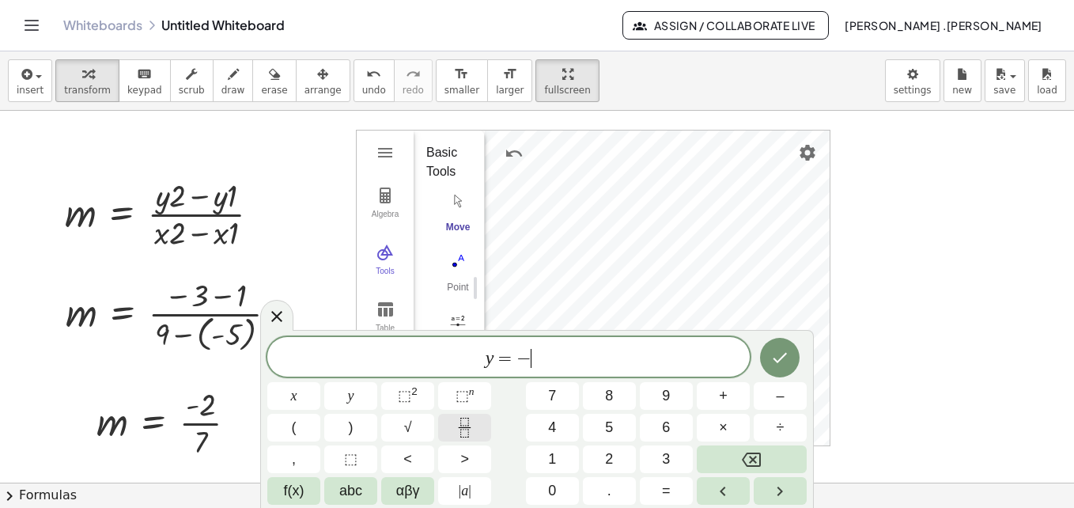
click at [457, 425] on icon "Fraction" at bounding box center [465, 428] width 20 height 20
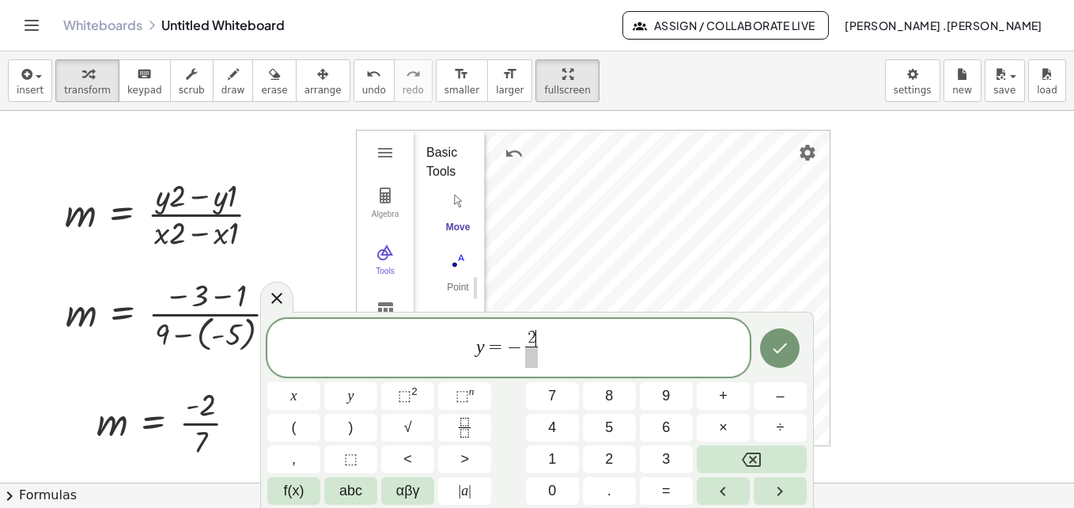
click at [531, 360] on span at bounding box center [531, 357] width 12 height 21
click at [543, 344] on span "y = − 2 7 ​ ​" at bounding box center [508, 349] width 483 height 42
click at [468, 427] on rect "Fraction" at bounding box center [465, 427] width 12 height 1
click at [557, 358] on span at bounding box center [557, 357] width 12 height 21
click at [783, 352] on icon "Done" at bounding box center [780, 348] width 19 height 19
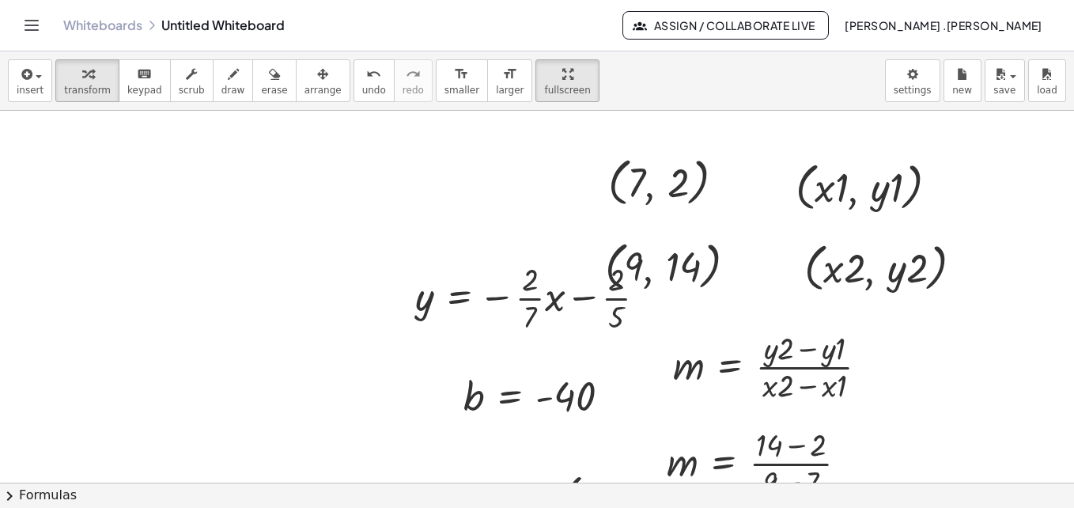
click at [305, 85] on span "arrange" at bounding box center [323, 90] width 37 height 11
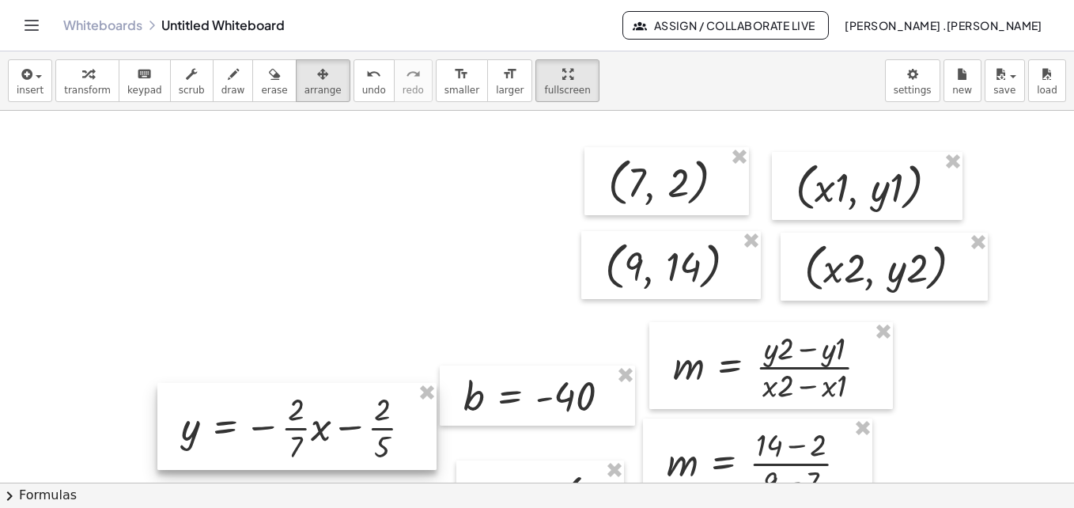
drag, startPoint x: 502, startPoint y: 286, endPoint x: 267, endPoint y: 416, distance: 267.7
click at [267, 416] on div at bounding box center [296, 426] width 279 height 87
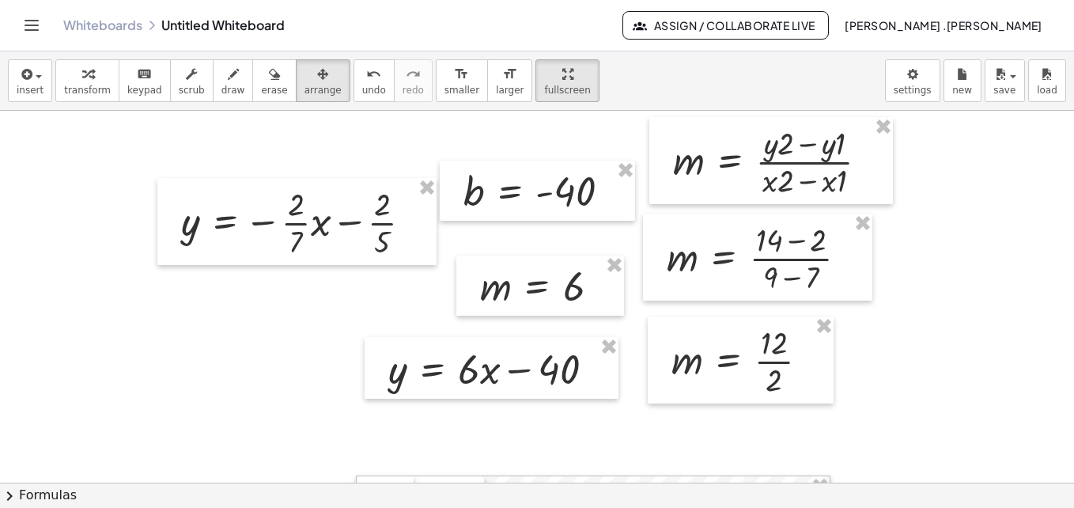
scroll to position [215, 0]
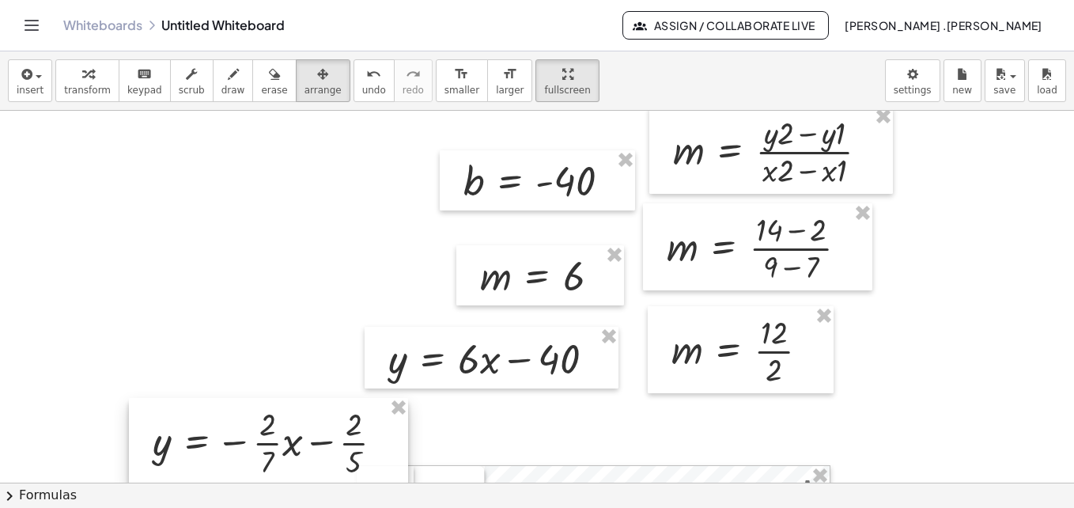
drag, startPoint x: 303, startPoint y: 188, endPoint x: 275, endPoint y: 418, distance: 232.0
click at [275, 418] on div at bounding box center [268, 441] width 279 height 87
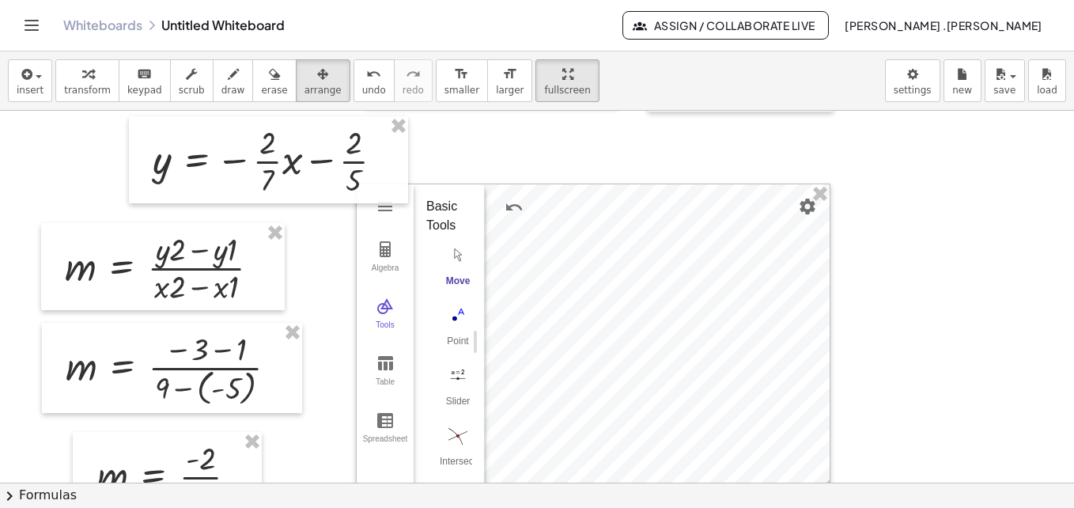
scroll to position [544, 0]
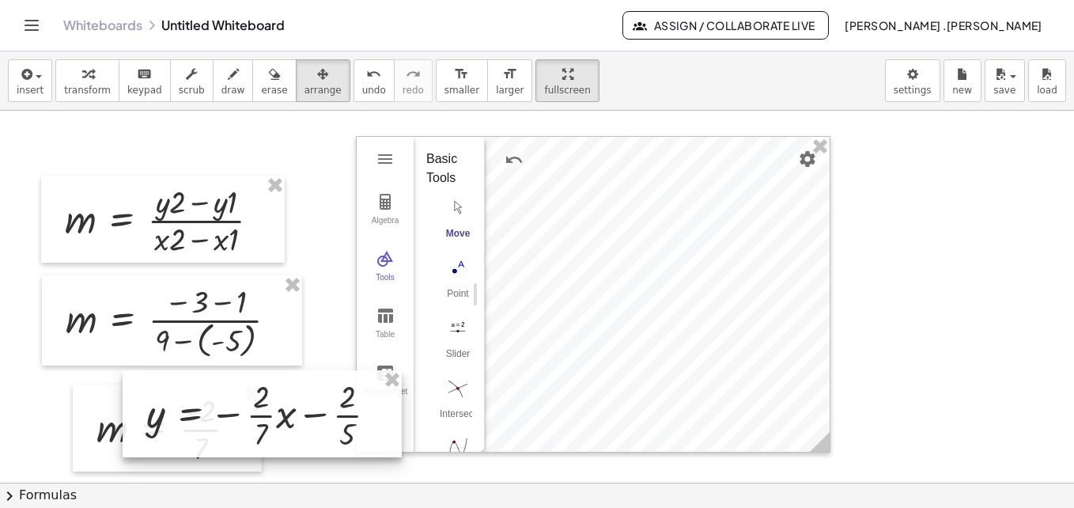
drag, startPoint x: 332, startPoint y: 121, endPoint x: 326, endPoint y: 422, distance: 300.7
click at [326, 422] on div at bounding box center [262, 413] width 279 height 87
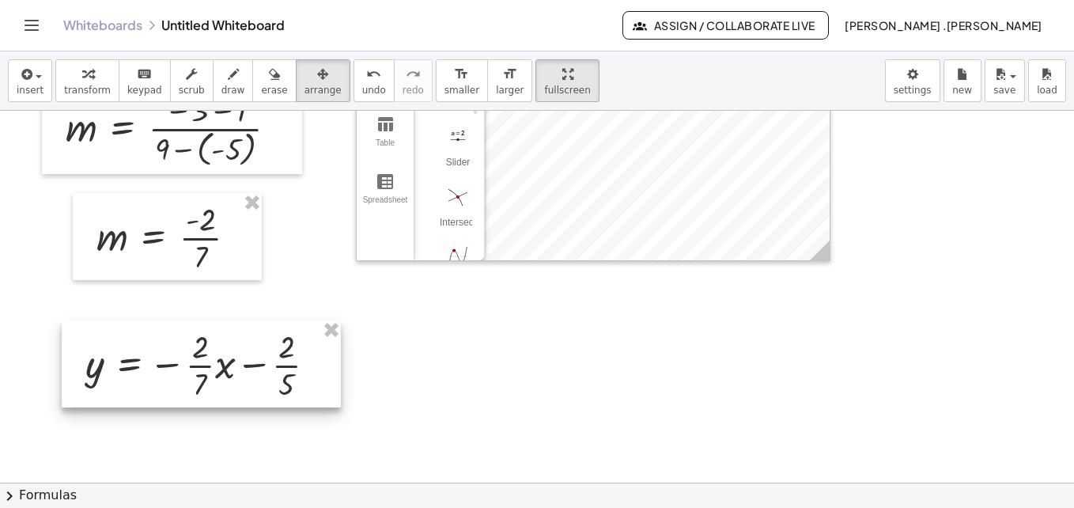
drag, startPoint x: 275, startPoint y: 258, endPoint x: 229, endPoint y: 366, distance: 117.7
click at [229, 366] on div at bounding box center [201, 363] width 279 height 87
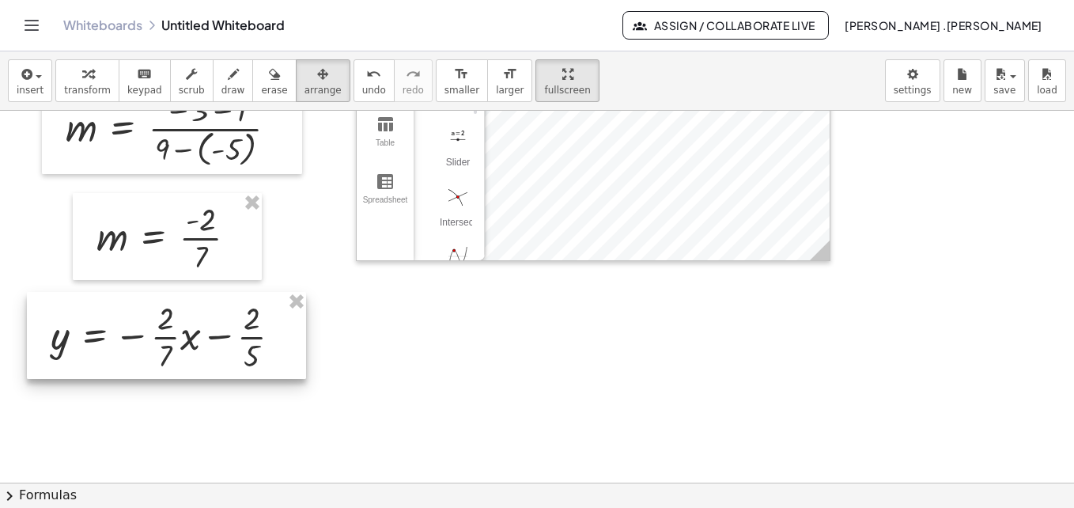
drag, startPoint x: 229, startPoint y: 366, endPoint x: 195, endPoint y: 338, distance: 44.4
click at [195, 338] on div at bounding box center [166, 335] width 279 height 87
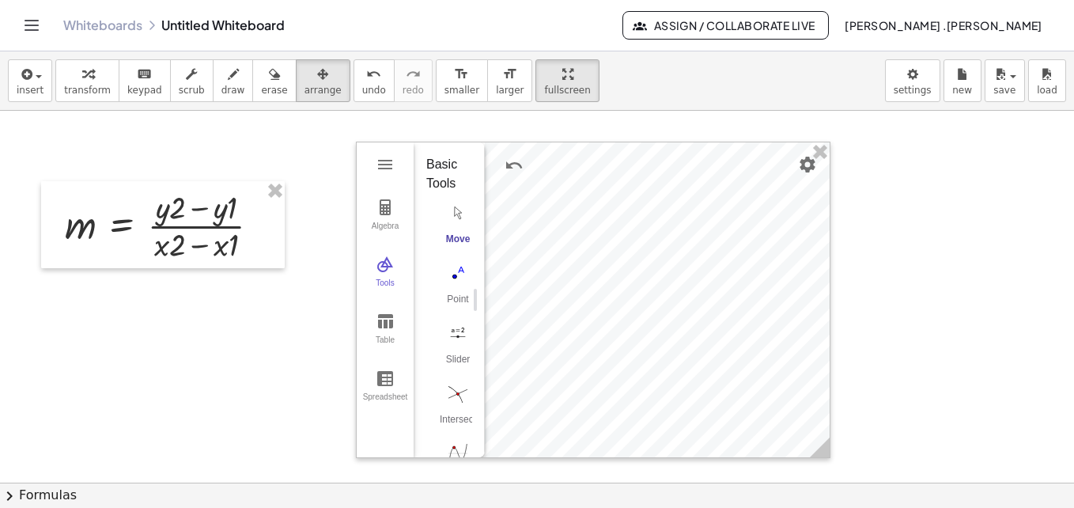
scroll to position [529, 0]
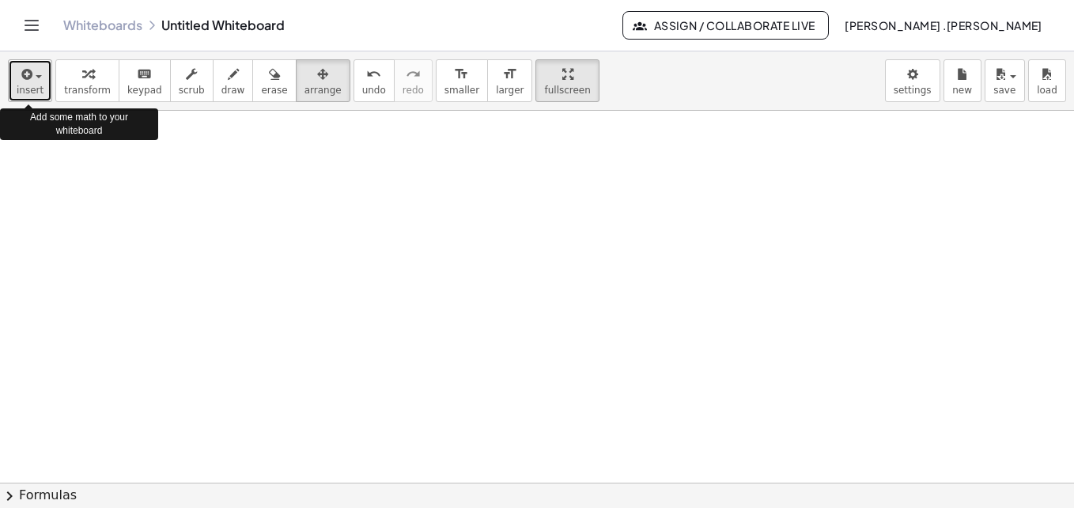
click at [39, 96] on span "insert" at bounding box center [30, 90] width 27 height 11
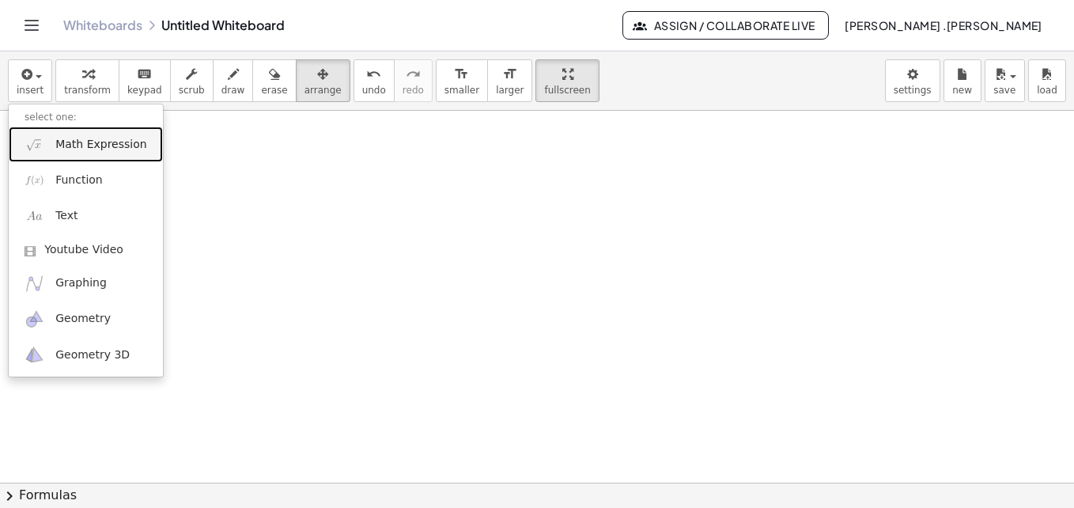
click at [80, 144] on span "Math Expression" at bounding box center [100, 145] width 91 height 16
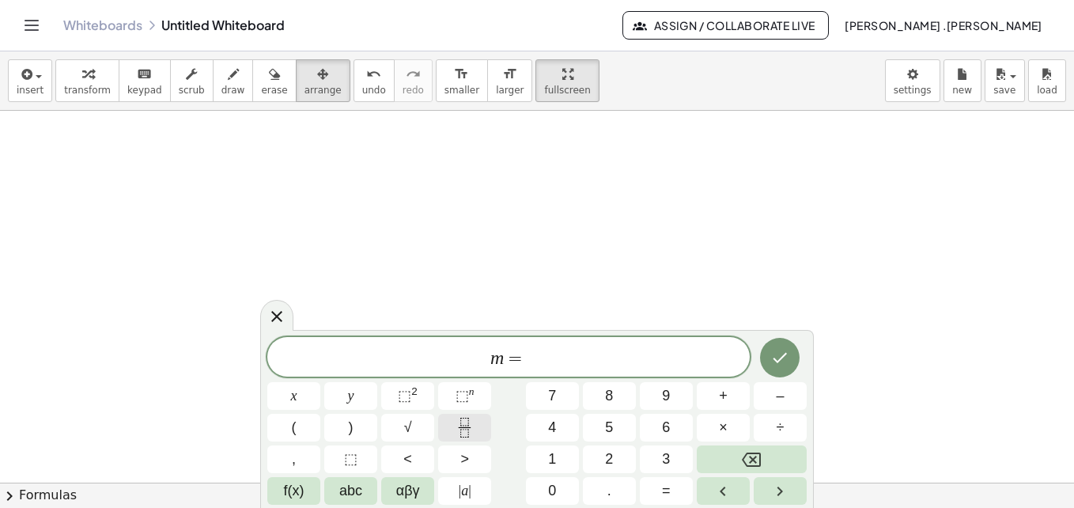
click at [472, 426] on icon "Fraction" at bounding box center [465, 428] width 20 height 20
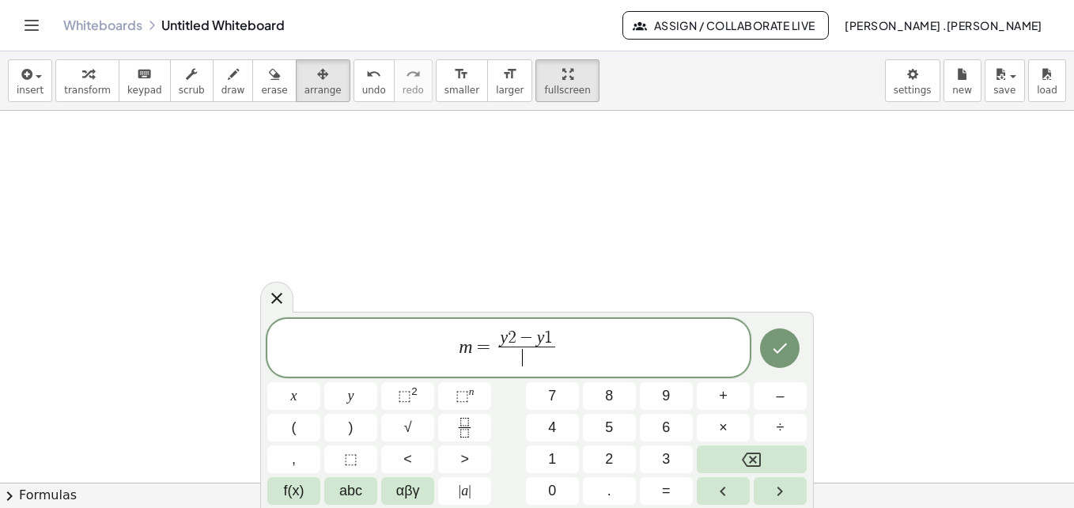
click at [517, 362] on span "​" at bounding box center [526, 357] width 56 height 21
click at [775, 350] on icon "Done" at bounding box center [781, 348] width 14 height 10
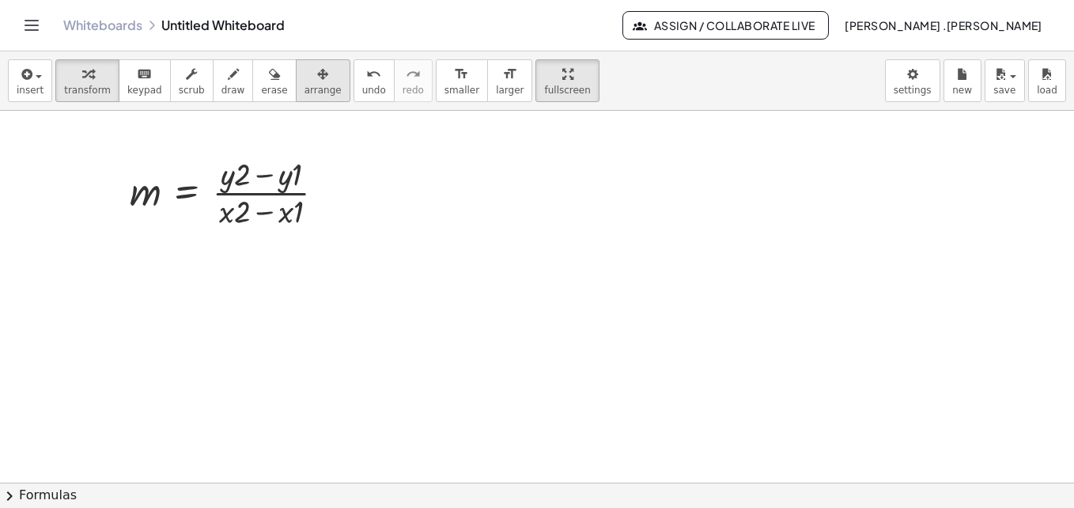
click at [305, 78] on div "button" at bounding box center [323, 73] width 37 height 19
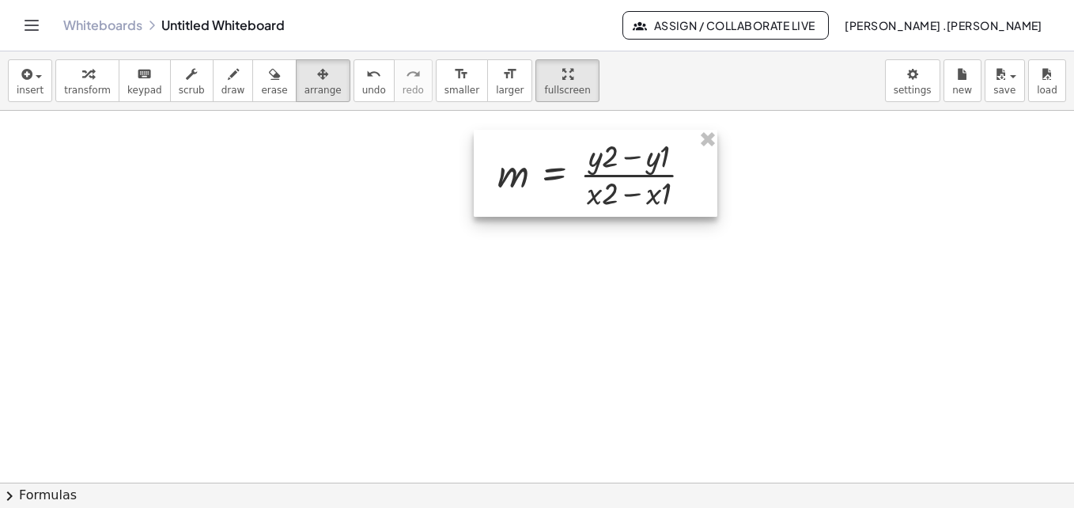
drag, startPoint x: 217, startPoint y: 180, endPoint x: 585, endPoint y: 162, distance: 368.4
click at [585, 162] on div at bounding box center [596, 173] width 244 height 87
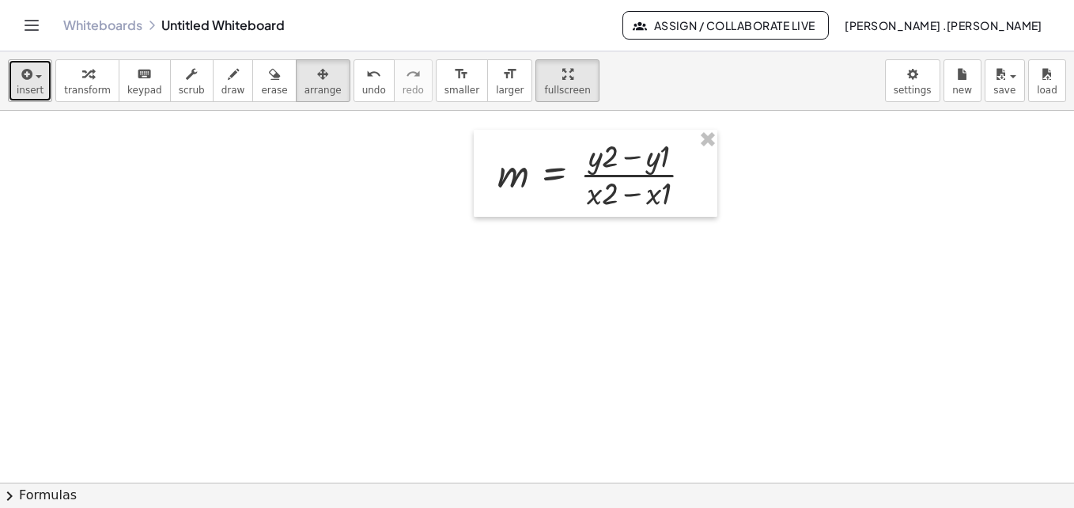
click at [33, 95] on span "insert" at bounding box center [30, 90] width 27 height 11
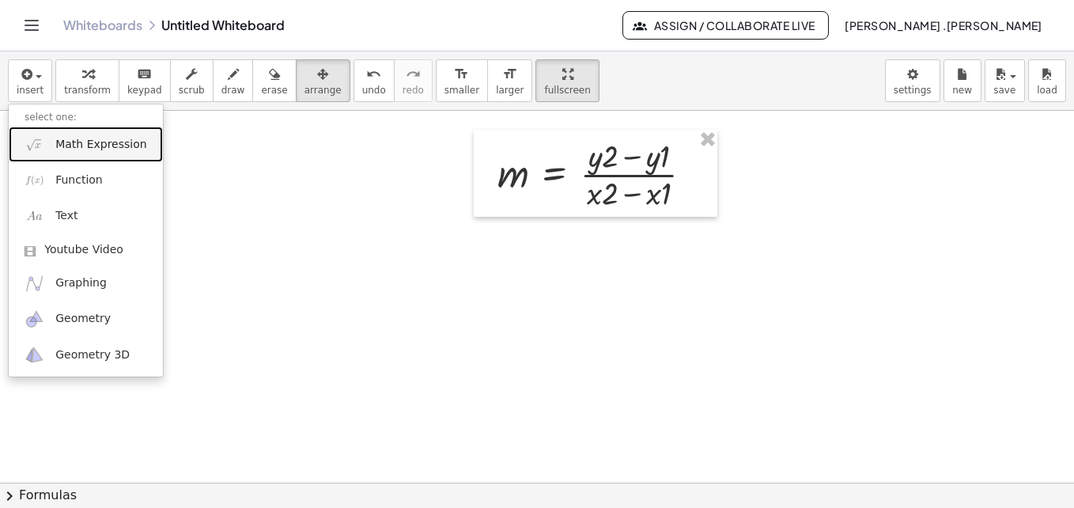
click at [65, 146] on span "Math Expression" at bounding box center [100, 145] width 91 height 16
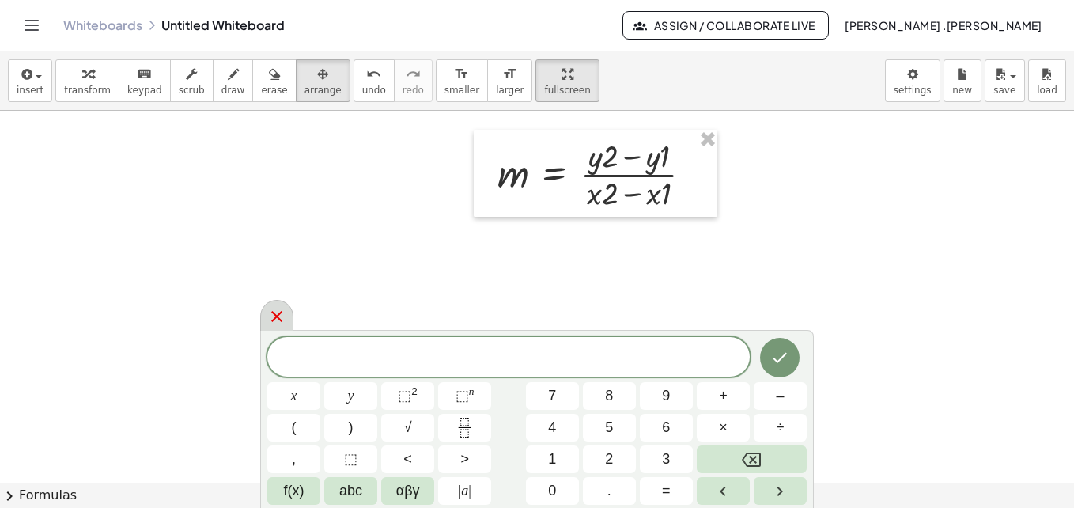
click at [271, 318] on icon at bounding box center [276, 316] width 19 height 19
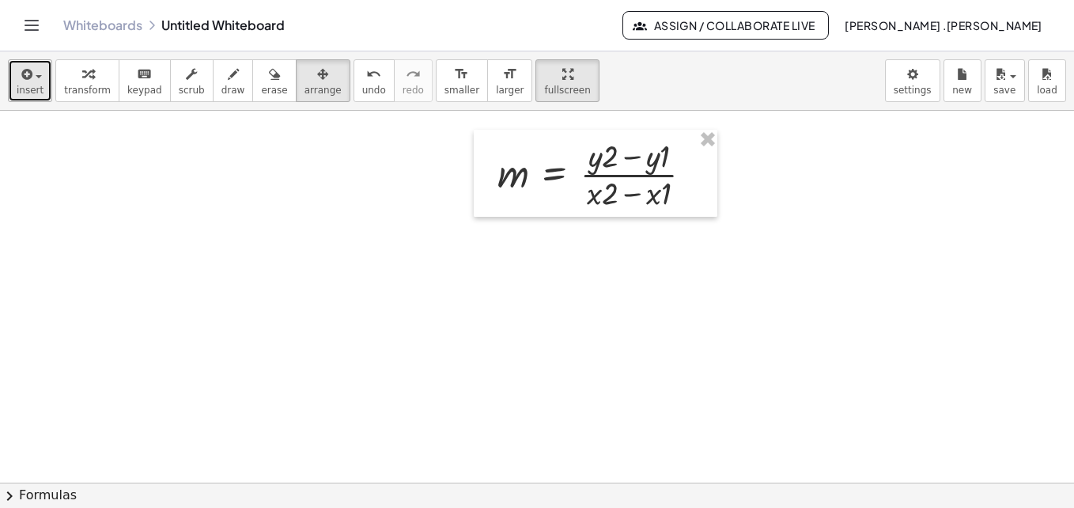
click at [41, 99] on button "insert" at bounding box center [30, 80] width 44 height 43
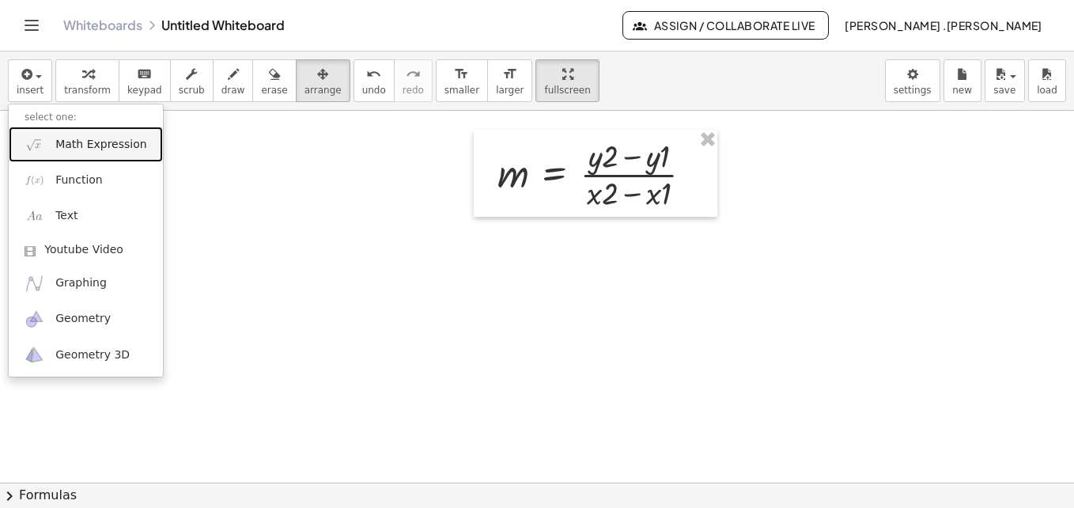
click at [90, 152] on span "Math Expression" at bounding box center [100, 145] width 91 height 16
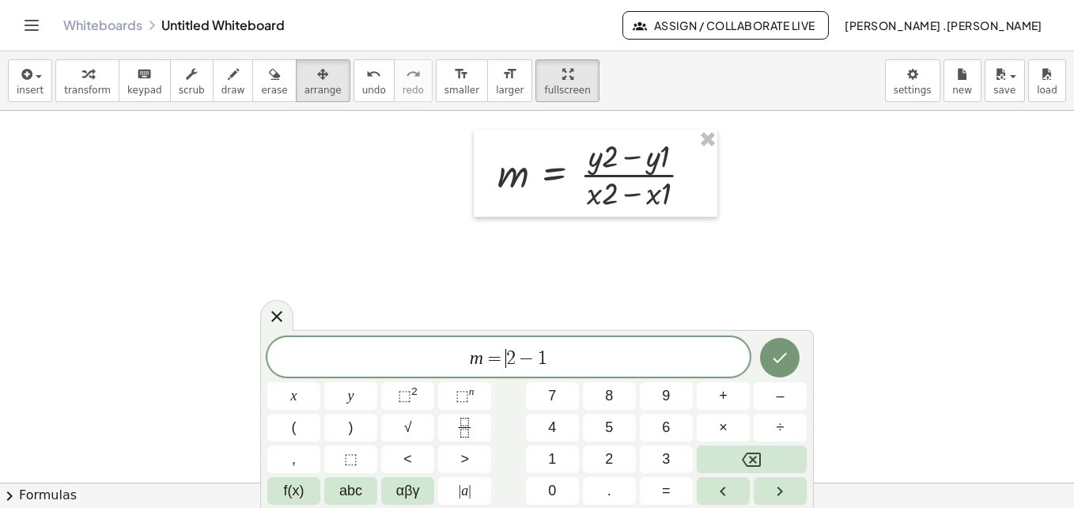
click at [502, 365] on span "=" at bounding box center [494, 358] width 23 height 19
click at [548, 351] on span ")" at bounding box center [553, 356] width 10 height 23
click at [549, 351] on span ")" at bounding box center [553, 356] width 10 height 23
click at [448, 449] on button ">" at bounding box center [464, 459] width 53 height 28
click at [456, 441] on button "Fraction" at bounding box center [464, 428] width 53 height 28
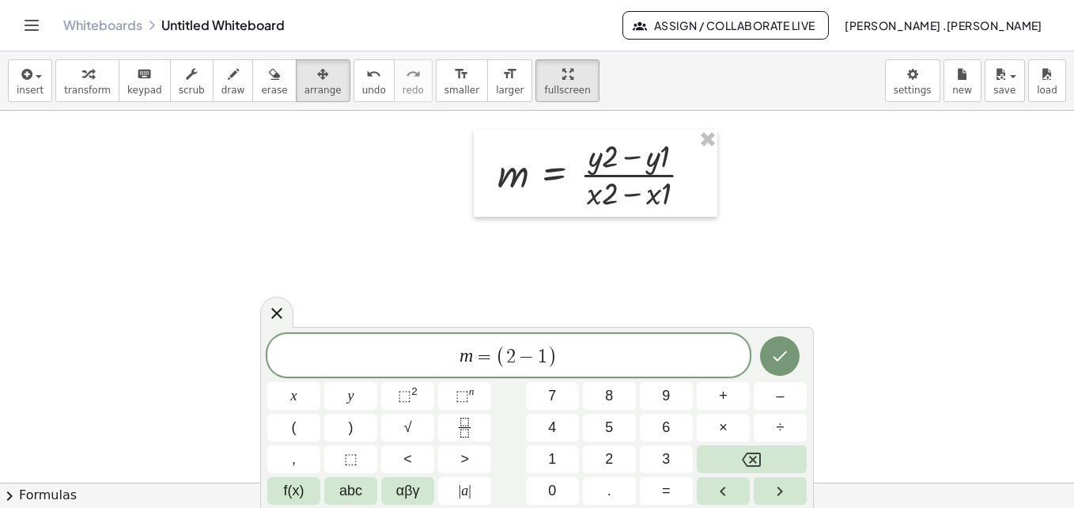
click at [585, 358] on span "m = ( 2 − 1 ​ )" at bounding box center [508, 356] width 483 height 26
click at [476, 422] on button "Fraction" at bounding box center [464, 428] width 53 height 28
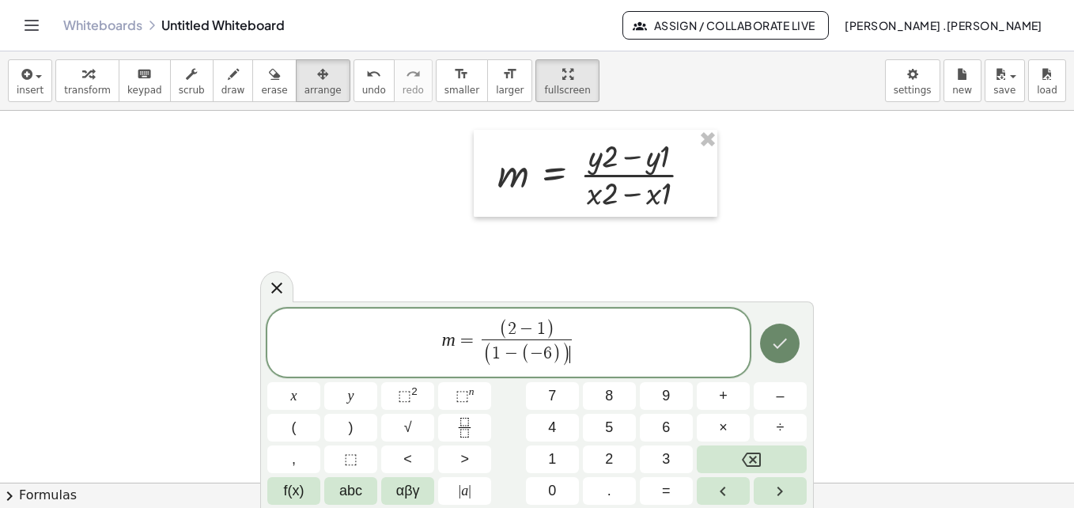
click at [786, 358] on button "Done" at bounding box center [780, 344] width 40 height 40
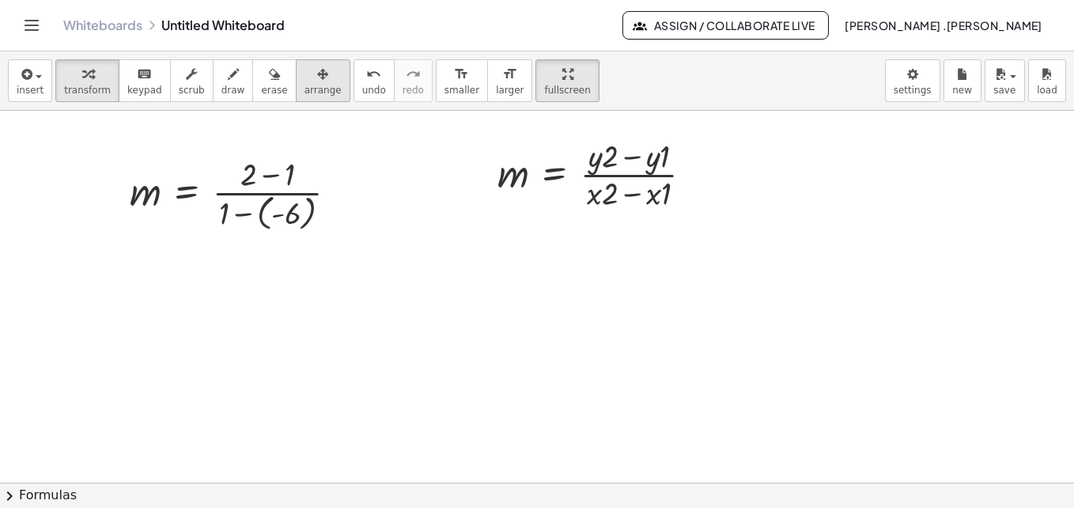
click at [317, 72] on icon "button" at bounding box center [322, 74] width 11 height 19
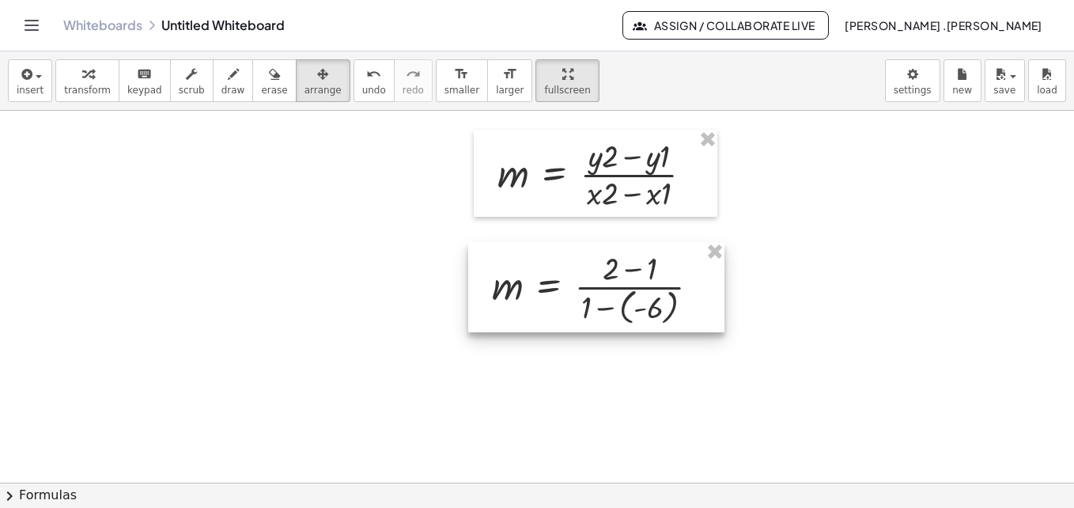
drag, startPoint x: 258, startPoint y: 169, endPoint x: 620, endPoint y: 263, distance: 374.4
click at [620, 263] on div at bounding box center [596, 287] width 256 height 90
click at [842, 350] on div at bounding box center [537, 140] width 1074 height 1116
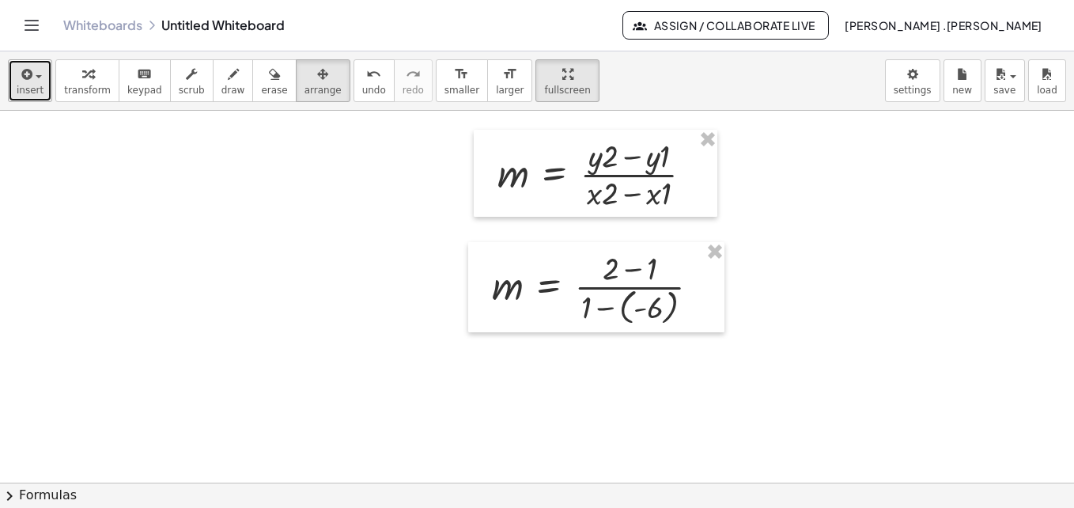
click at [34, 87] on span "insert" at bounding box center [30, 90] width 27 height 11
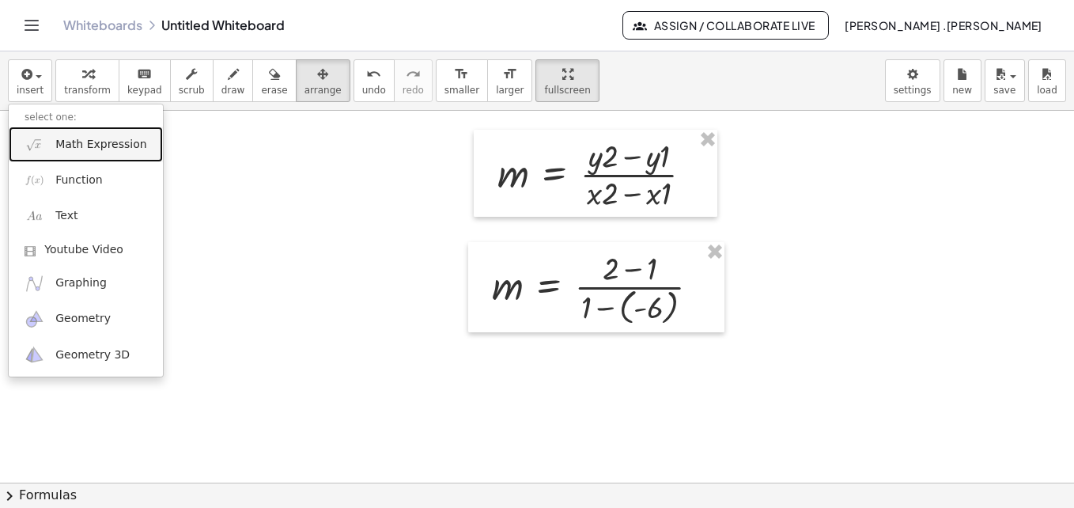
click at [74, 142] on span "Math Expression" at bounding box center [100, 145] width 91 height 16
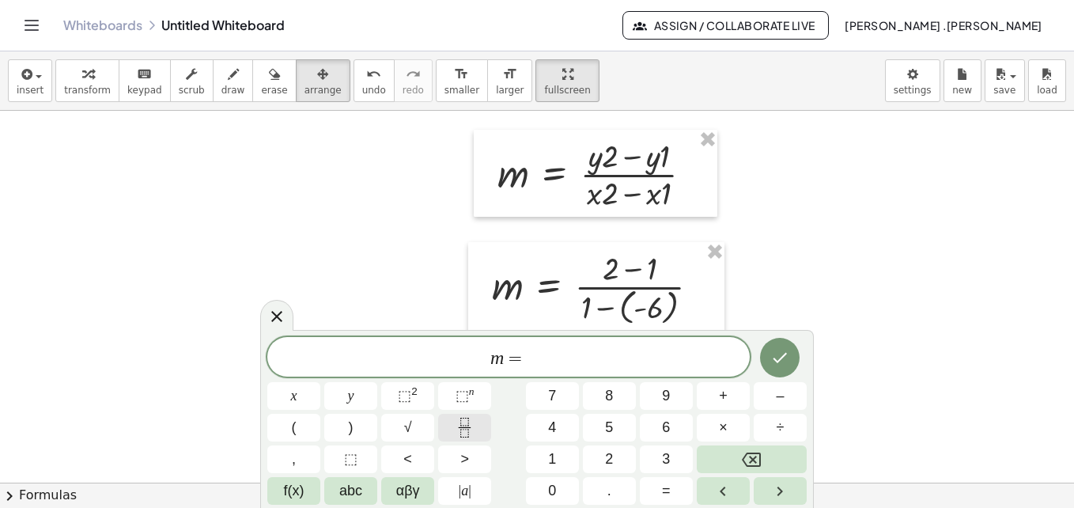
click at [464, 428] on icon "Fraction" at bounding box center [465, 428] width 20 height 20
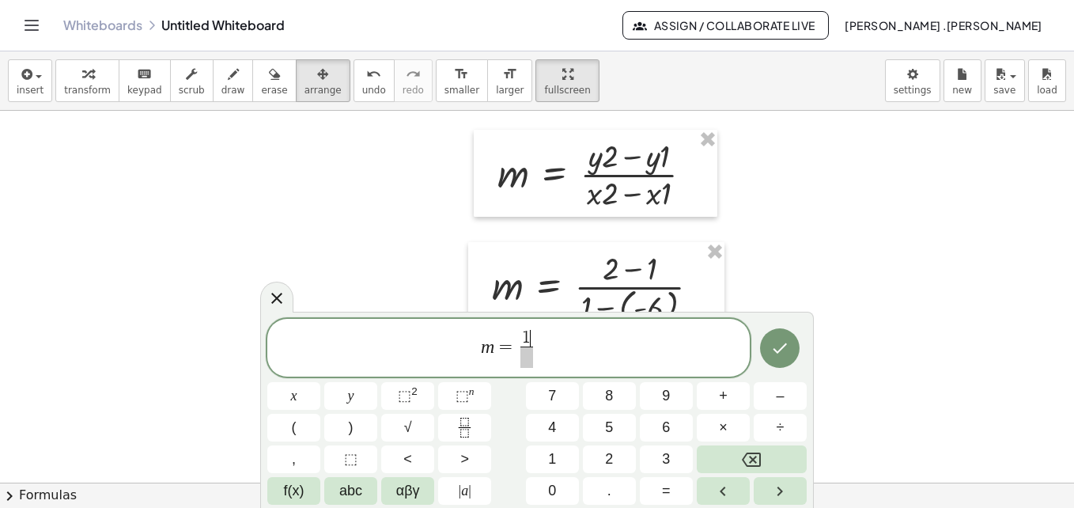
click at [526, 363] on span at bounding box center [527, 357] width 12 height 21
click at [778, 349] on icon "Done" at bounding box center [780, 348] width 19 height 19
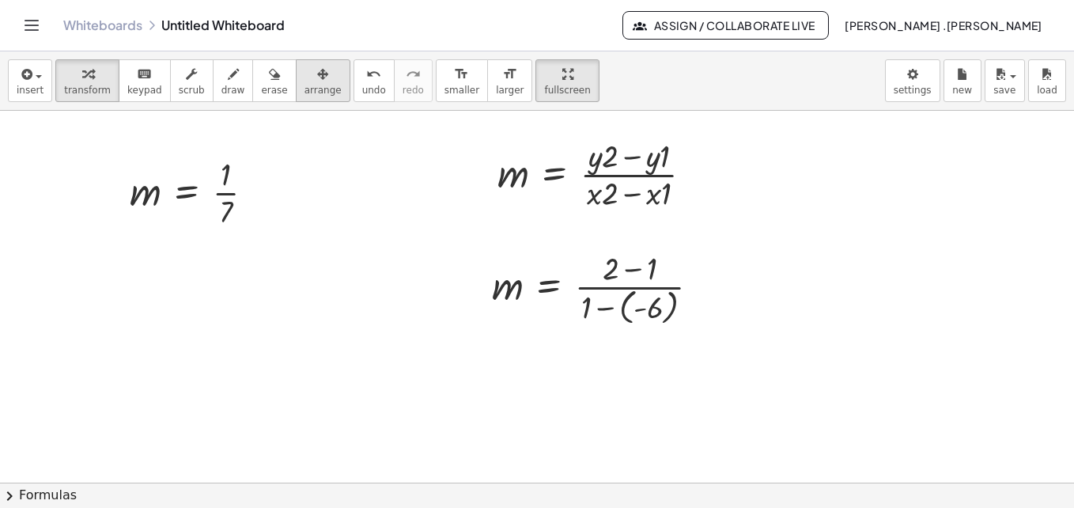
click at [305, 80] on div "button" at bounding box center [323, 73] width 37 height 19
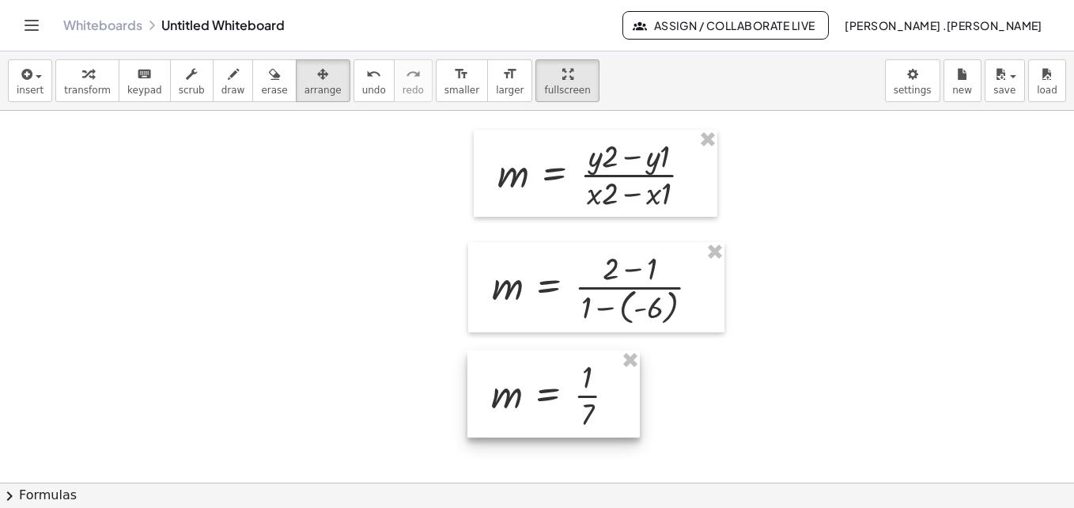
drag, startPoint x: 230, startPoint y: 164, endPoint x: 592, endPoint y: 366, distance: 414.4
click at [592, 366] on div at bounding box center [554, 393] width 172 height 87
click at [761, 380] on div at bounding box center [537, 140] width 1074 height 1116
click at [39, 97] on button "insert" at bounding box center [30, 80] width 44 height 43
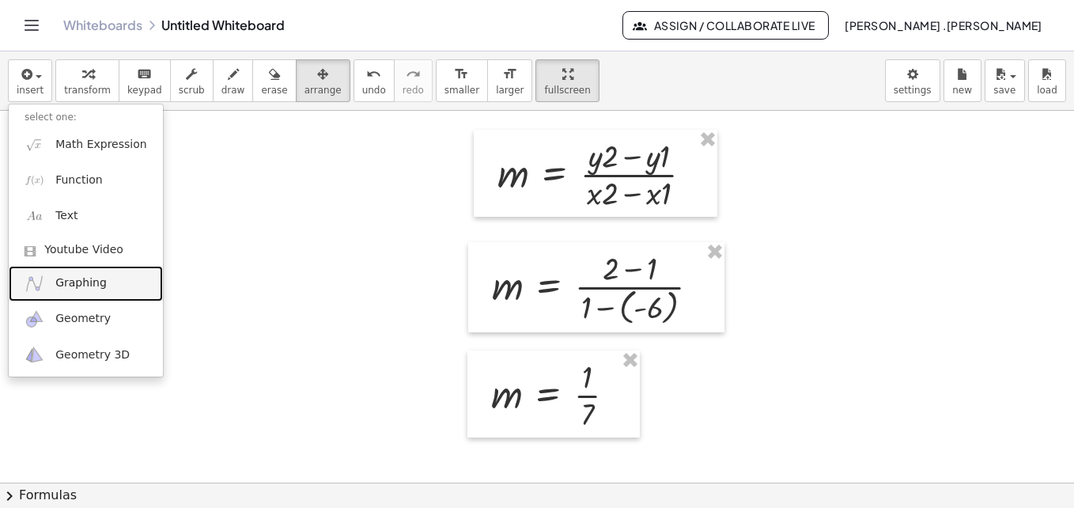
click at [86, 281] on span "Graphing" at bounding box center [80, 283] width 51 height 16
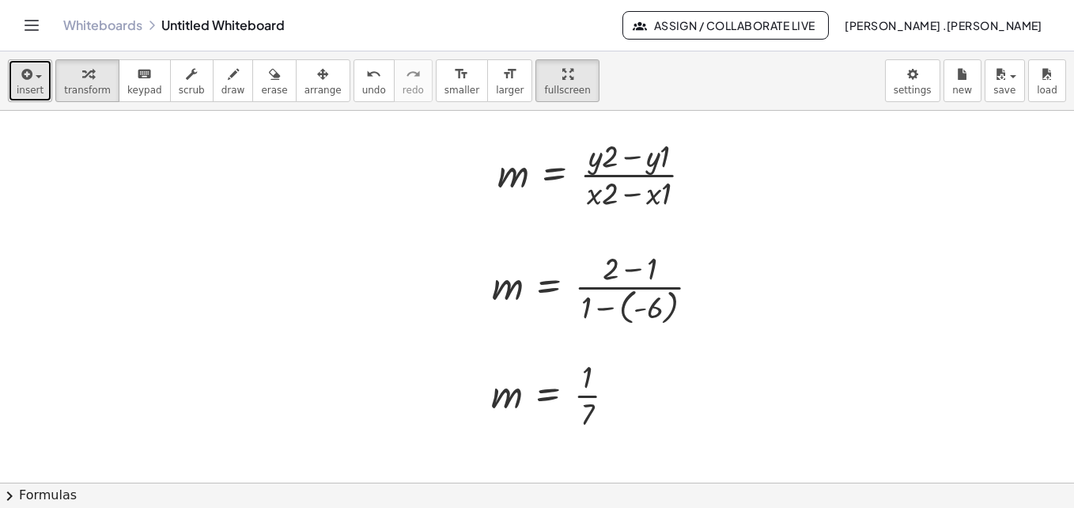
click at [35, 93] on span "insert" at bounding box center [30, 90] width 27 height 11
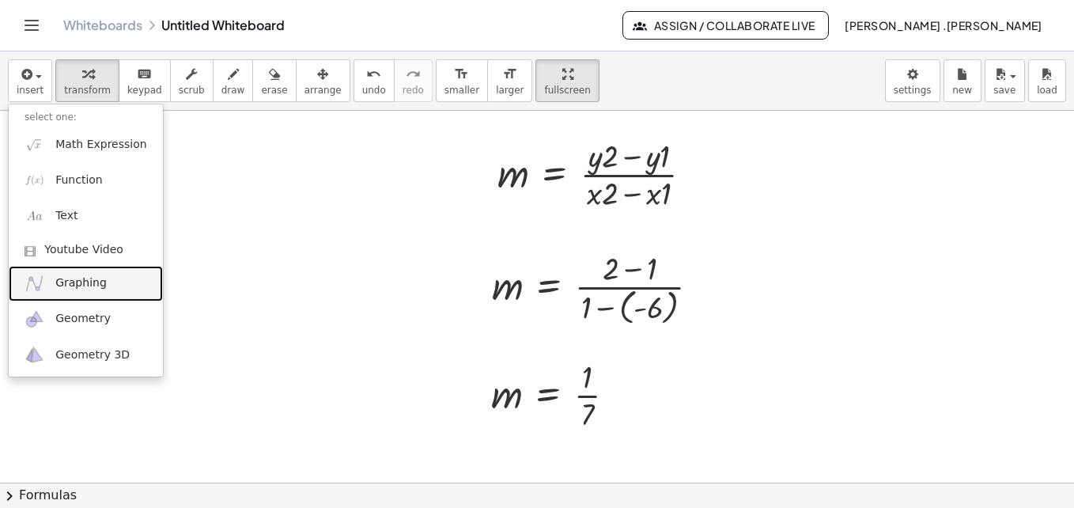
click at [59, 279] on span "Graphing" at bounding box center [80, 283] width 51 height 16
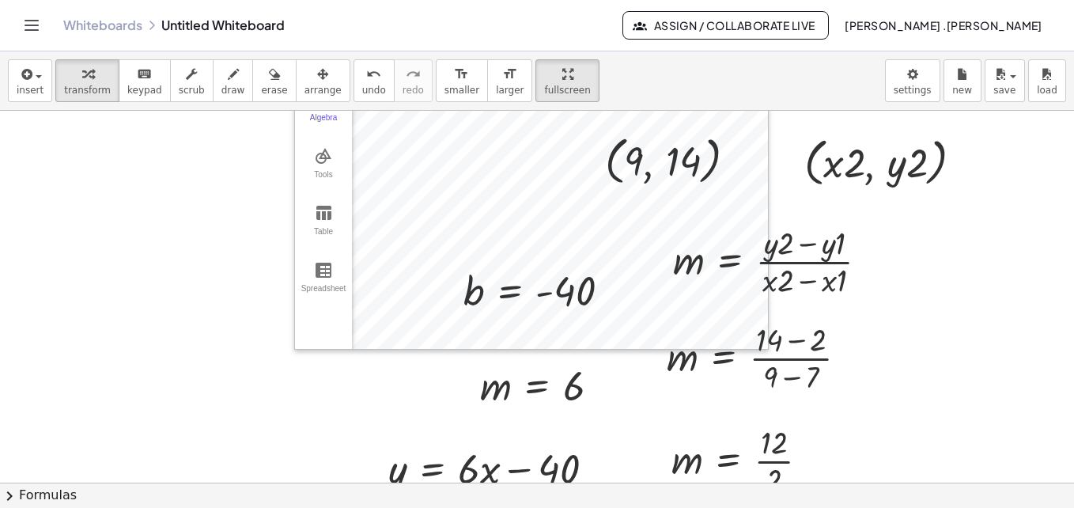
scroll to position [10, 0]
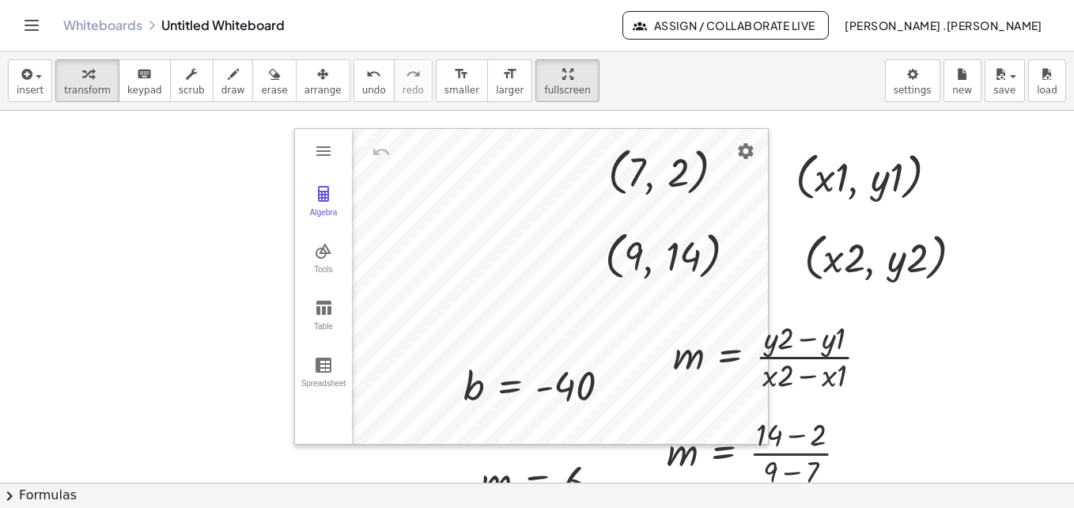
click at [305, 88] on span "arrange" at bounding box center [323, 90] width 37 height 11
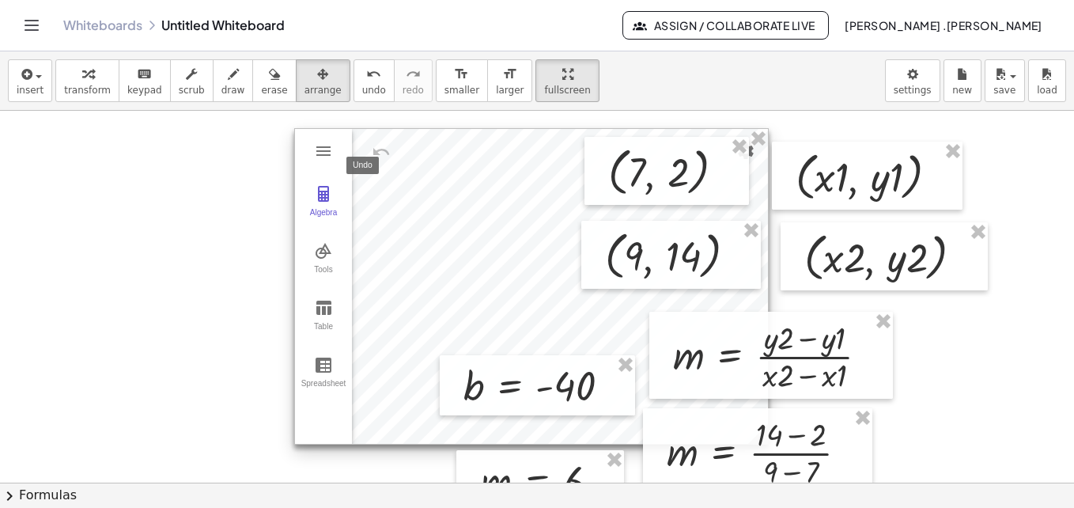
click at [388, 145] on img "Undo" at bounding box center [381, 151] width 19 height 19
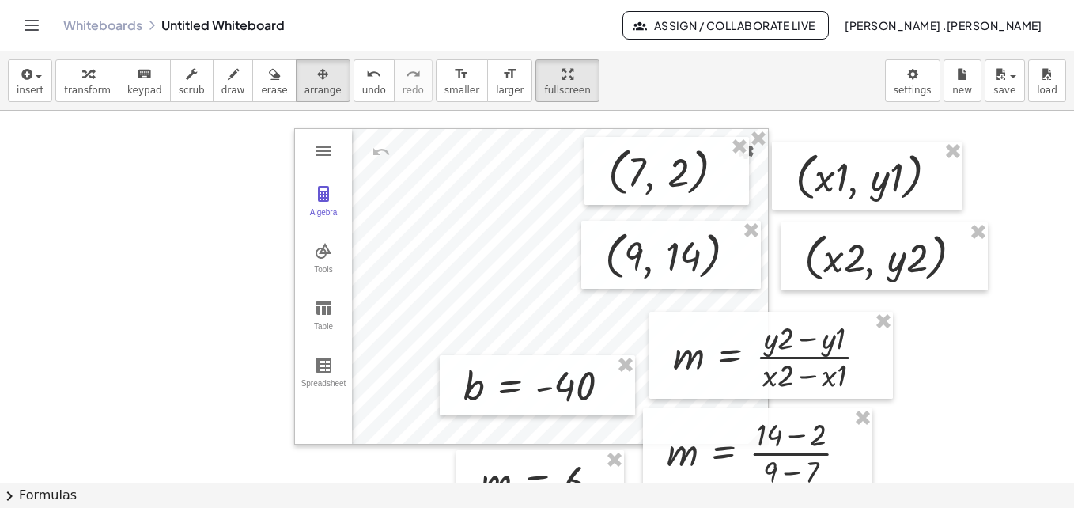
drag, startPoint x: 451, startPoint y: 148, endPoint x: 265, endPoint y: 540, distance: 433.5
click at [265, 507] on html "Graspable Math Activities Get Started Activity Bank Assigned Work Classes White…" at bounding box center [537, 254] width 1074 height 508
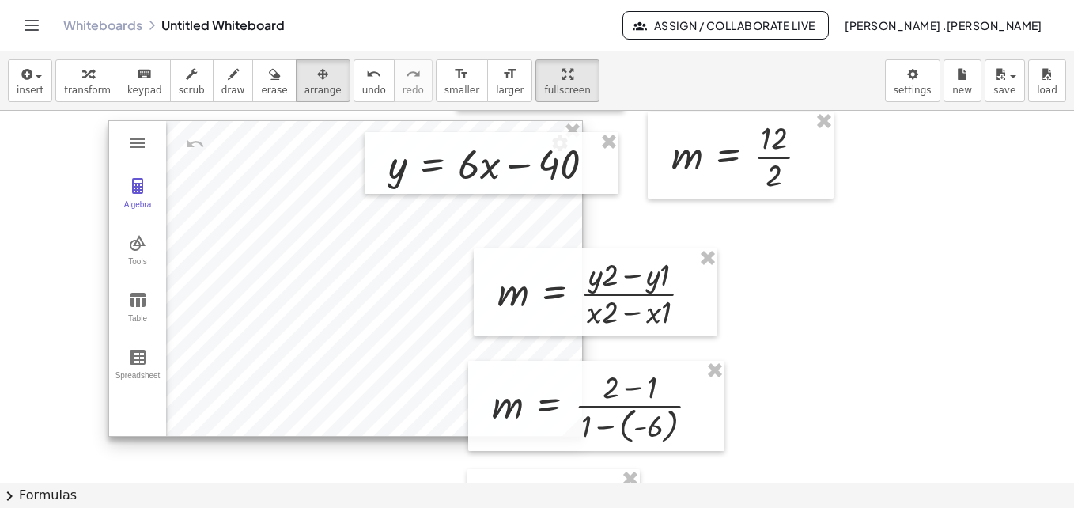
scroll to position [420, 0]
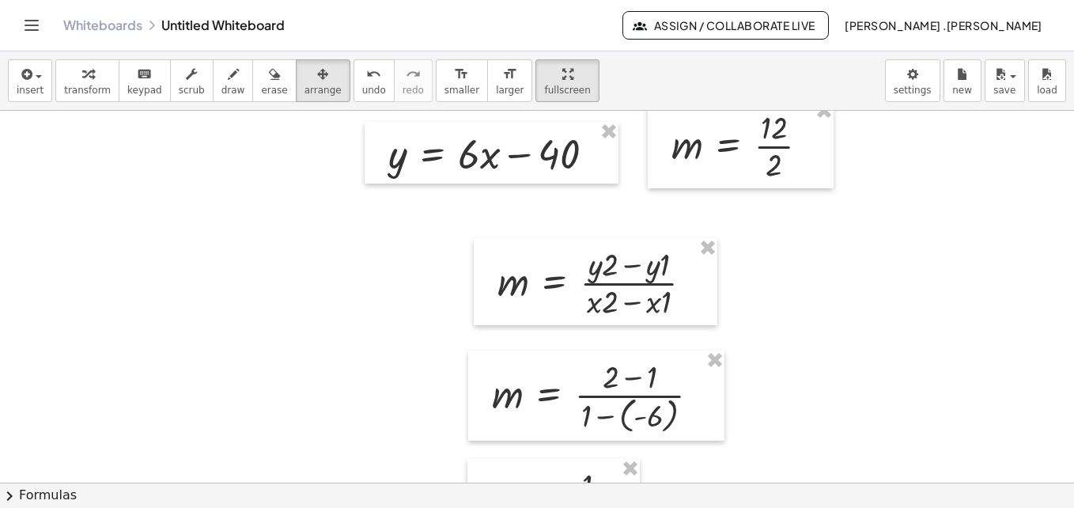
drag, startPoint x: 343, startPoint y: 126, endPoint x: 294, endPoint y: 502, distance: 379.8
click at [294, 502] on div "insert select one: Math Expression Function Text Youtube Video Graphing Geometr…" at bounding box center [537, 279] width 1074 height 457
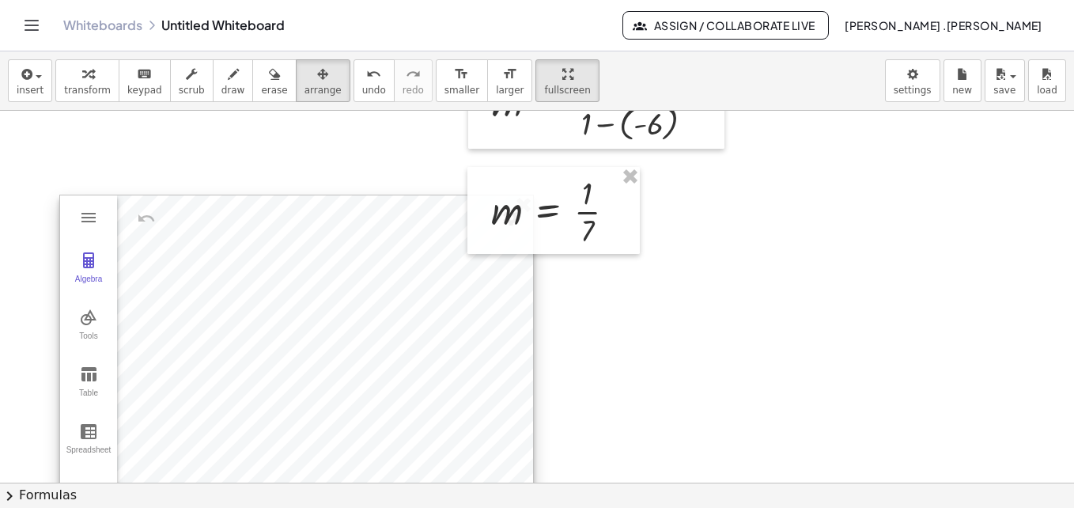
scroll to position [720, 0]
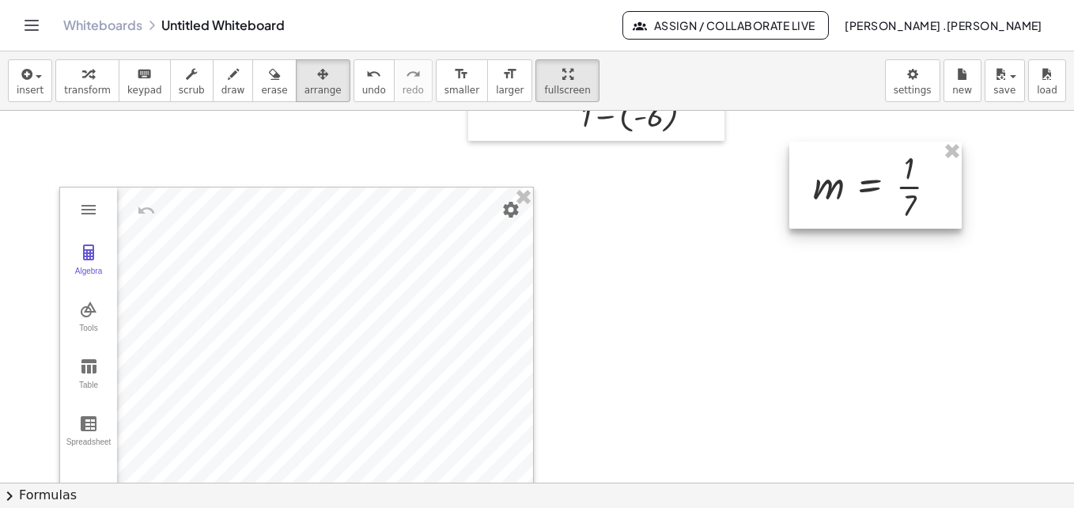
drag, startPoint x: 571, startPoint y: 209, endPoint x: 893, endPoint y: 191, distance: 322.5
click at [893, 191] on div at bounding box center [876, 185] width 172 height 87
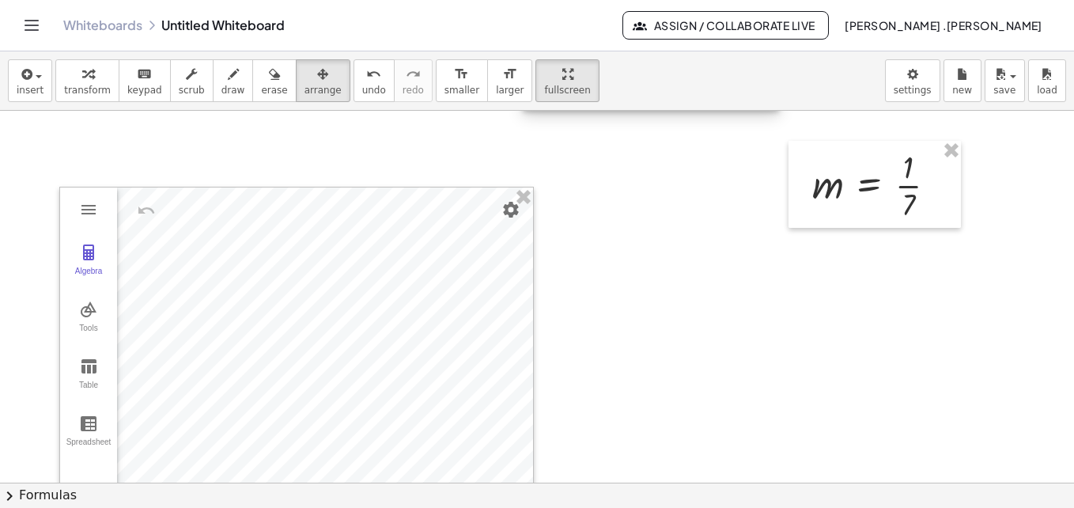
drag, startPoint x: 692, startPoint y: 131, endPoint x: 746, endPoint y: 95, distance: 65.2
click at [746, 95] on div "insert select one: Math Expression Function Text Youtube Video Graphing Geometr…" at bounding box center [537, 279] width 1074 height 457
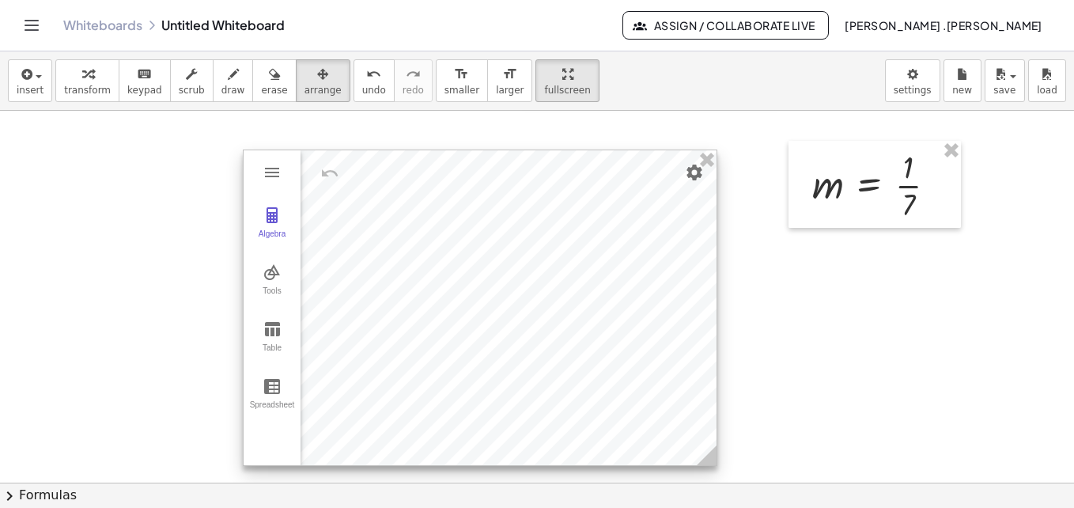
drag, startPoint x: 423, startPoint y: 191, endPoint x: 607, endPoint y: 154, distance: 187.3
click at [607, 154] on div at bounding box center [480, 307] width 473 height 315
click at [268, 331] on img "Graphing Calculator" at bounding box center [272, 329] width 19 height 19
click at [347, 224] on td "Graphing Calculator" at bounding box center [348, 219] width 95 height 41
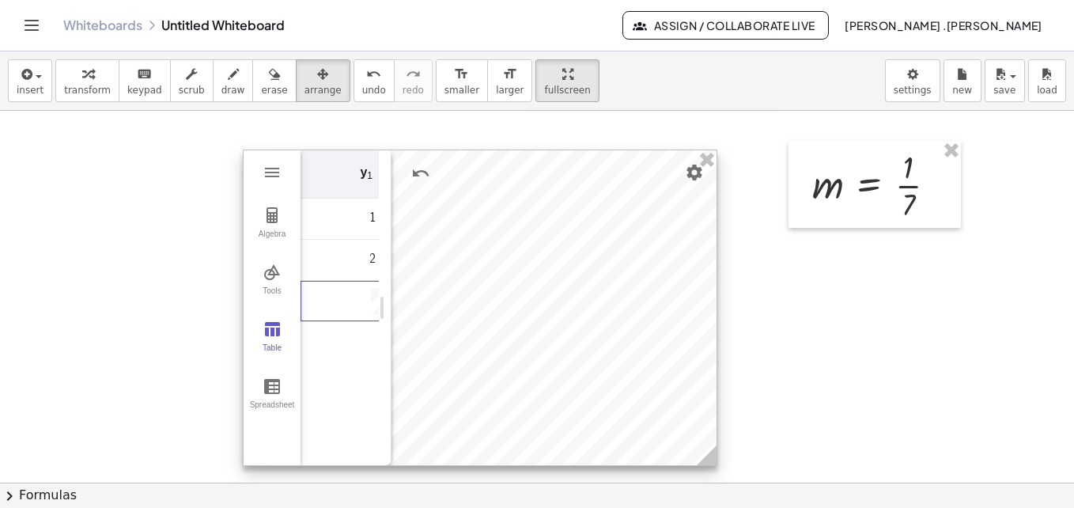
click at [350, 337] on div "Graphing Calculator" at bounding box center [341, 342] width 81 height 25
click at [350, 258] on td "2" at bounding box center [348, 260] width 95 height 41
click at [650, 240] on div at bounding box center [480, 307] width 473 height 315
click at [693, 175] on img "Settings" at bounding box center [694, 172] width 19 height 19
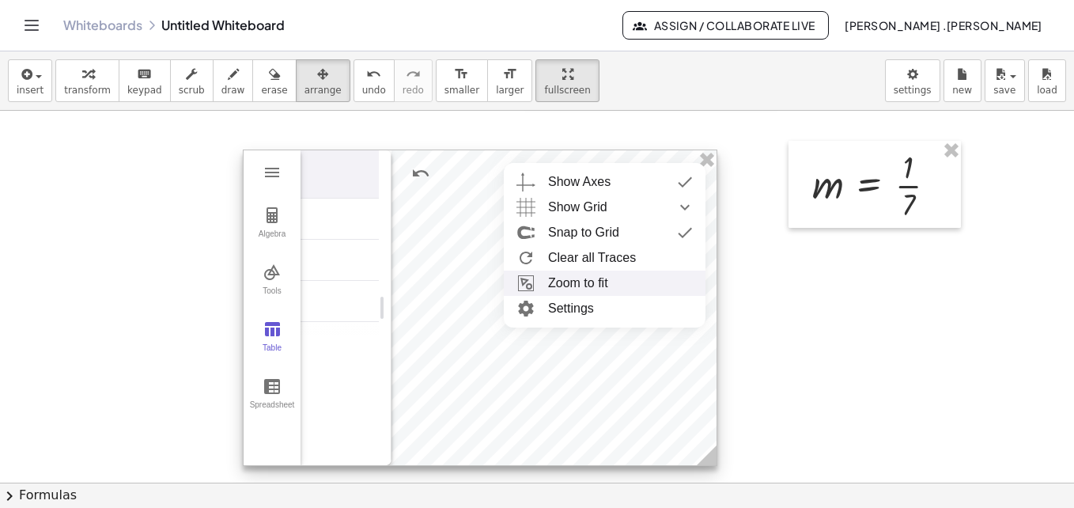
click at [583, 282] on li "Zoom to fit" at bounding box center [605, 283] width 202 height 25
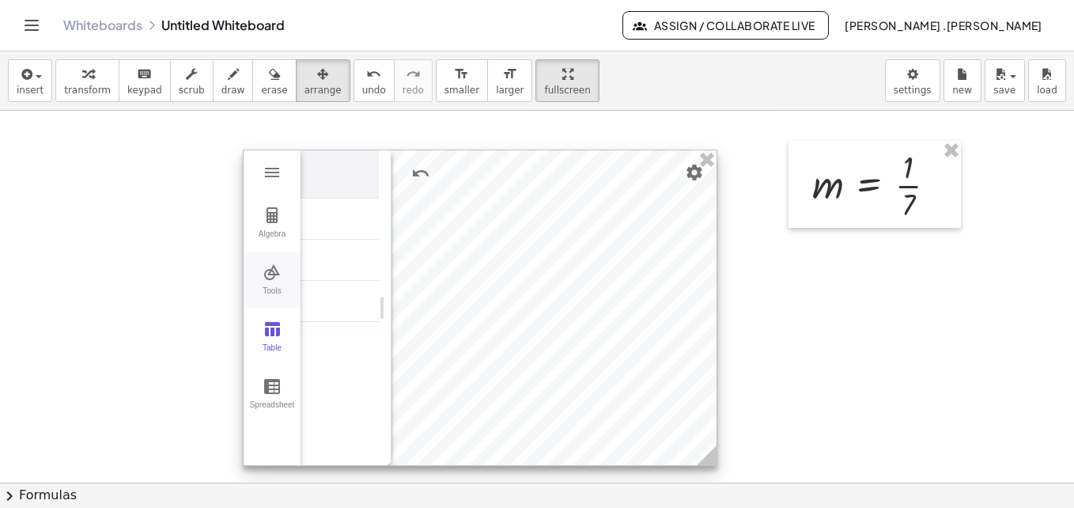
click at [269, 279] on img "Graphing Calculator" at bounding box center [272, 272] width 19 height 19
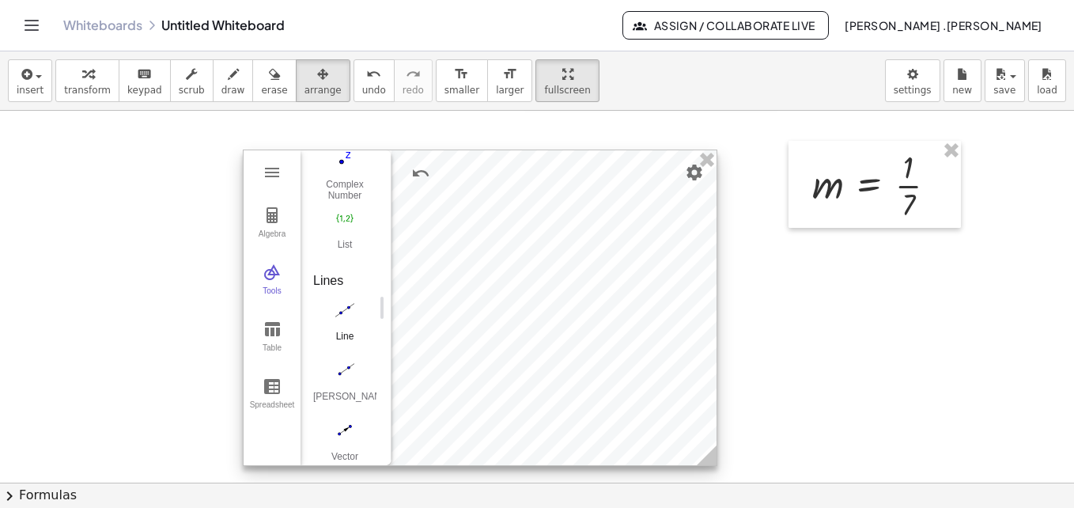
click at [347, 314] on img "Line. Select two points or positions" at bounding box center [344, 309] width 63 height 25
click at [357, 427] on img "Move. Drag or select object" at bounding box center [351, 437] width 38 height 38
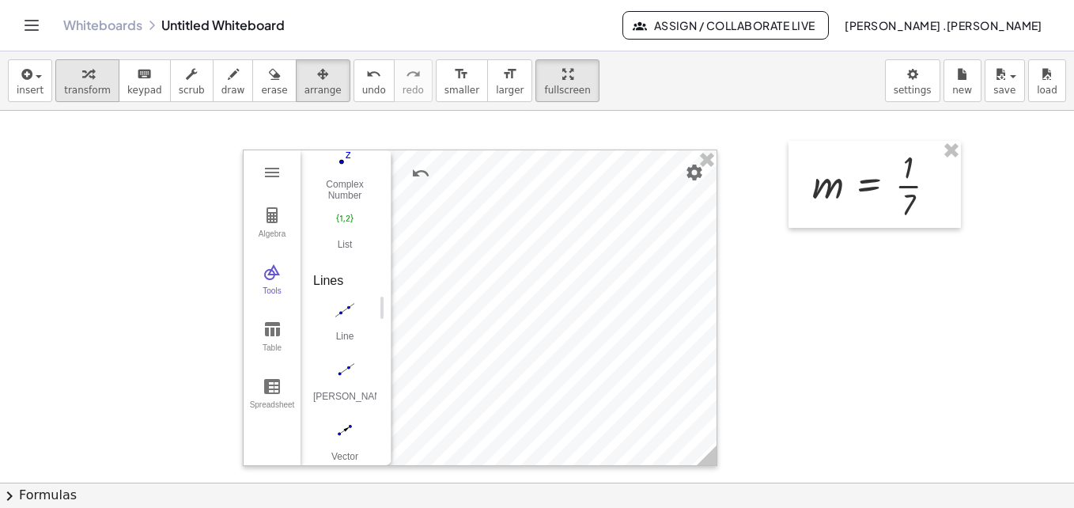
click at [97, 89] on span "transform" at bounding box center [87, 90] width 47 height 11
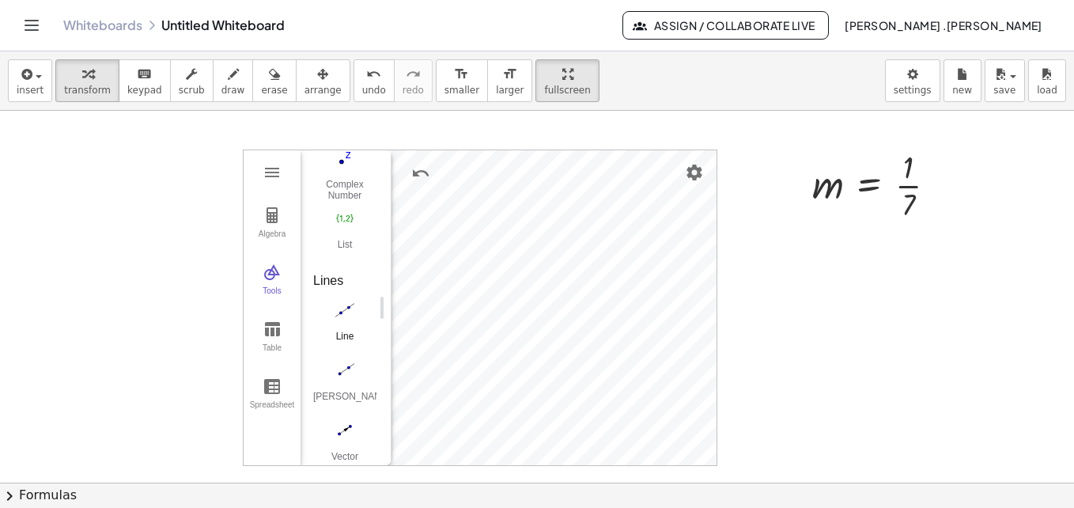
click at [344, 312] on img "Line. Select two points or positions" at bounding box center [344, 309] width 63 height 25
click at [34, 72] on div "button" at bounding box center [30, 73] width 27 height 19
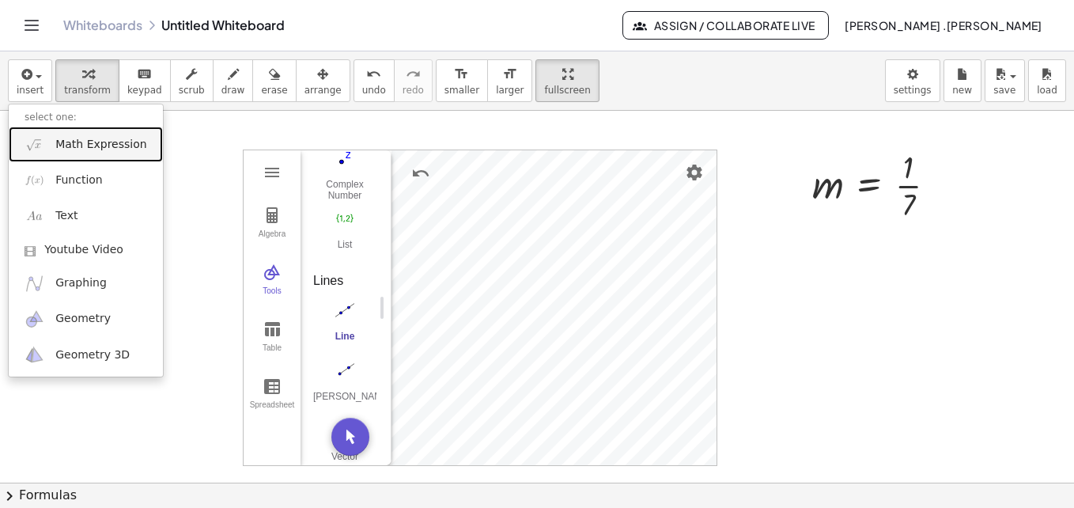
click at [80, 150] on span "Math Expression" at bounding box center [100, 145] width 91 height 16
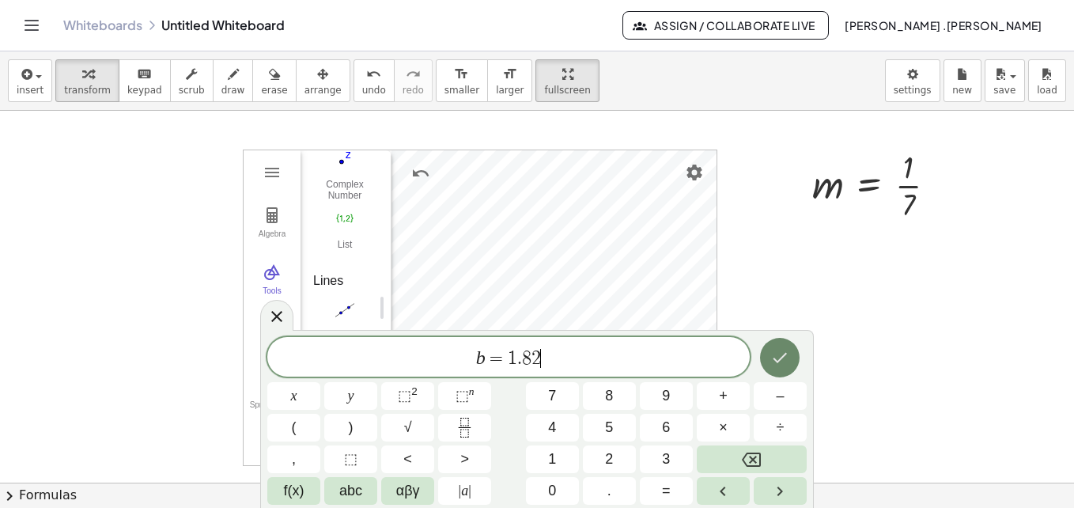
click at [775, 364] on icon "Done" at bounding box center [780, 357] width 19 height 19
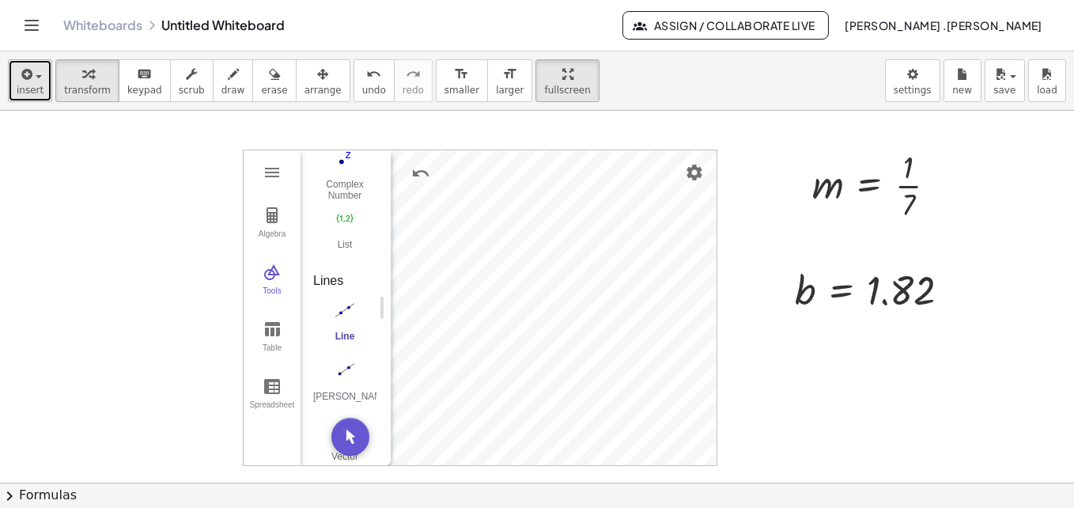
click at [40, 93] on span "insert" at bounding box center [30, 90] width 27 height 11
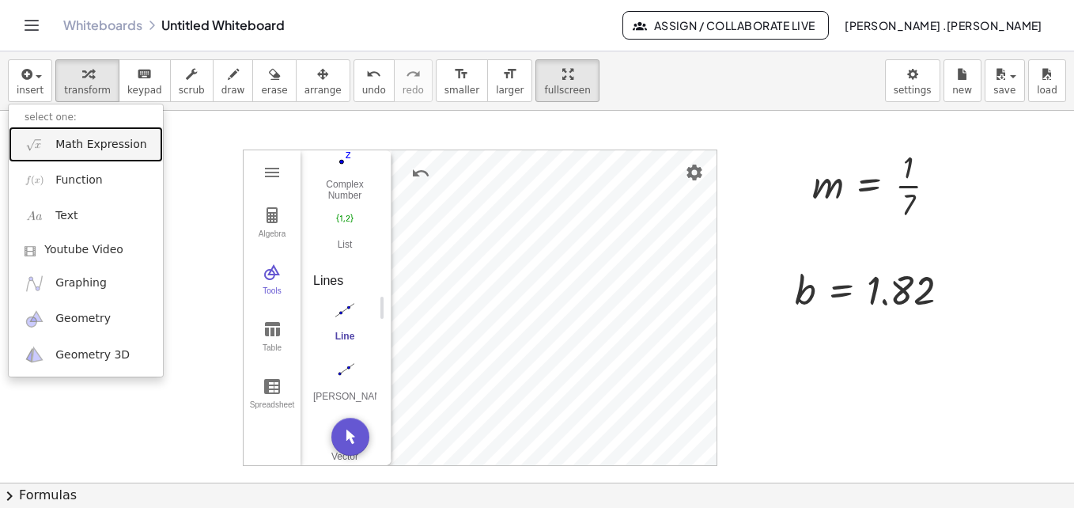
click at [108, 148] on span "Math Expression" at bounding box center [100, 145] width 91 height 16
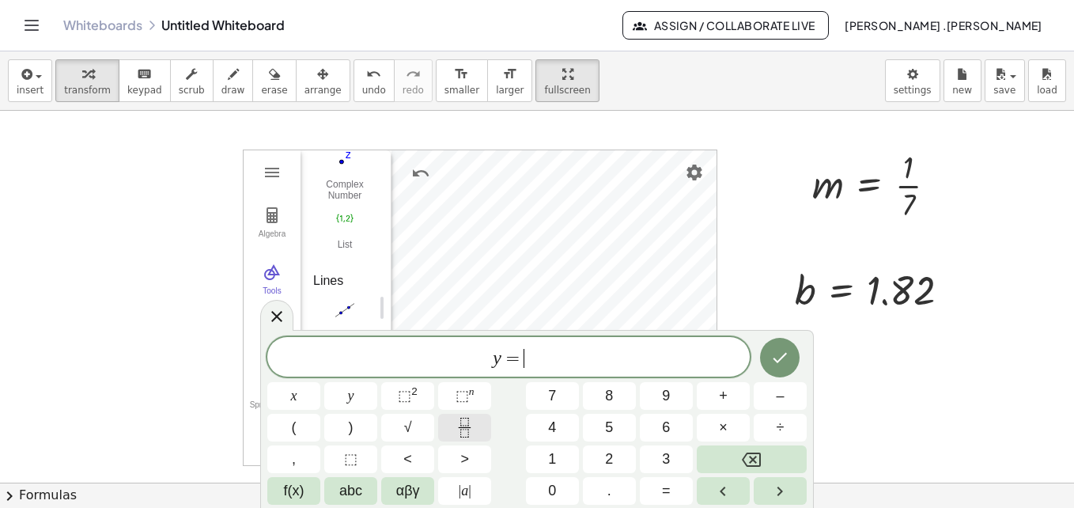
click at [460, 422] on icon "Fraction" at bounding box center [465, 428] width 20 height 20
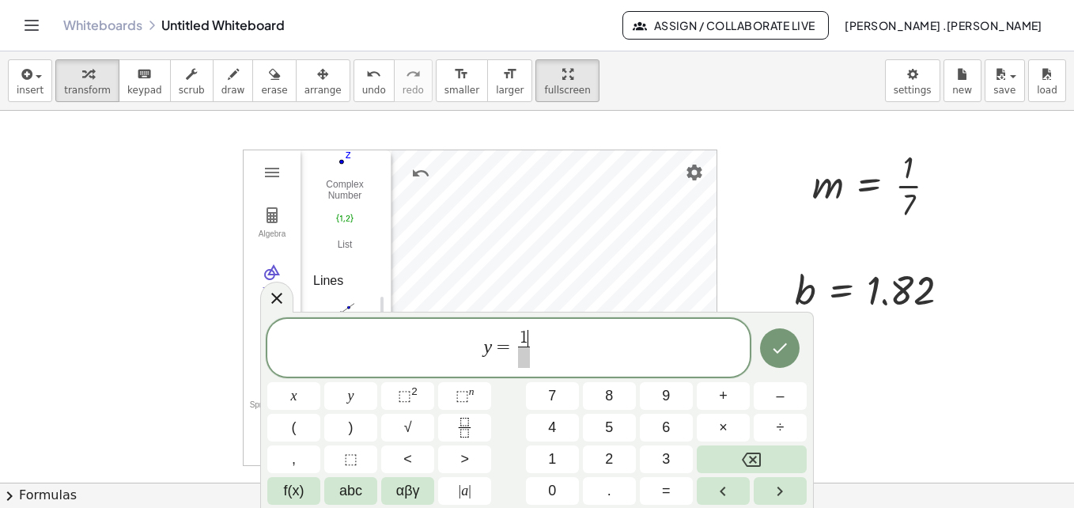
click at [522, 360] on span at bounding box center [524, 357] width 12 height 21
click at [532, 341] on span "1 7 ​ ​" at bounding box center [524, 349] width 19 height 39
click at [535, 345] on span "y = 1 7 ​ ​" at bounding box center [508, 349] width 483 height 42
click at [786, 341] on icon "Done" at bounding box center [780, 348] width 19 height 19
